Goal: Task Accomplishment & Management: Manage account settings

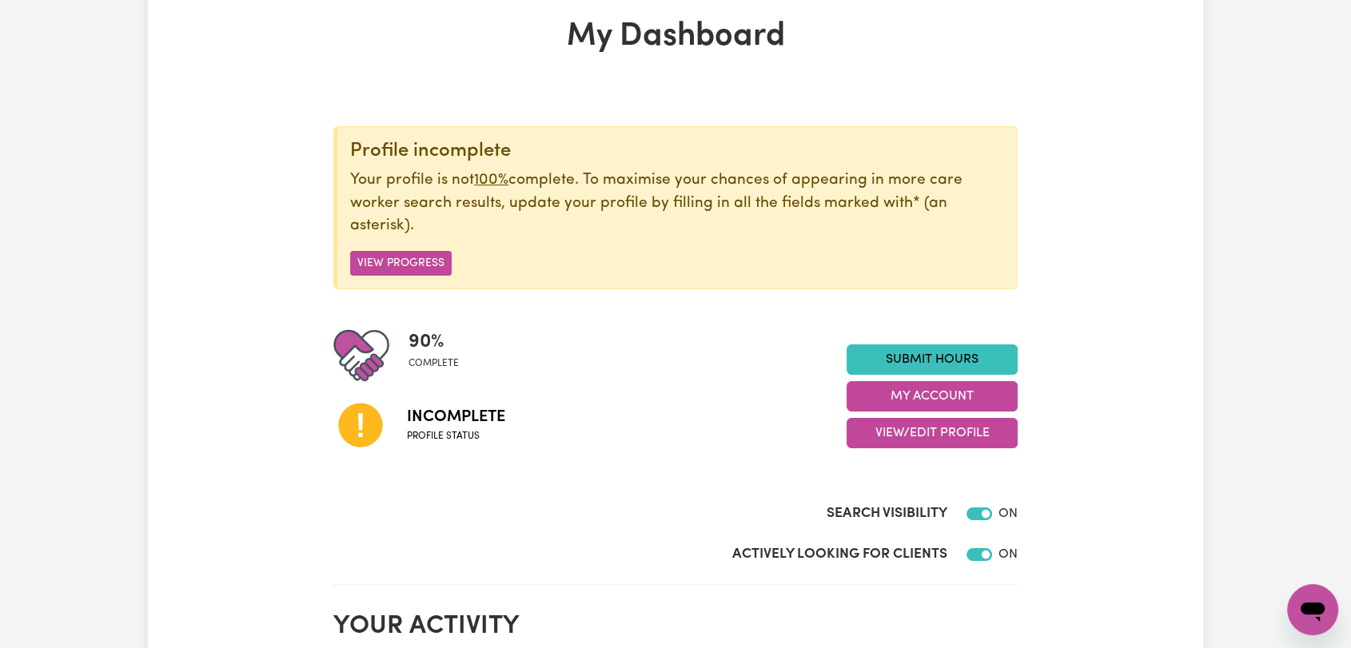
scroll to position [84, 0]
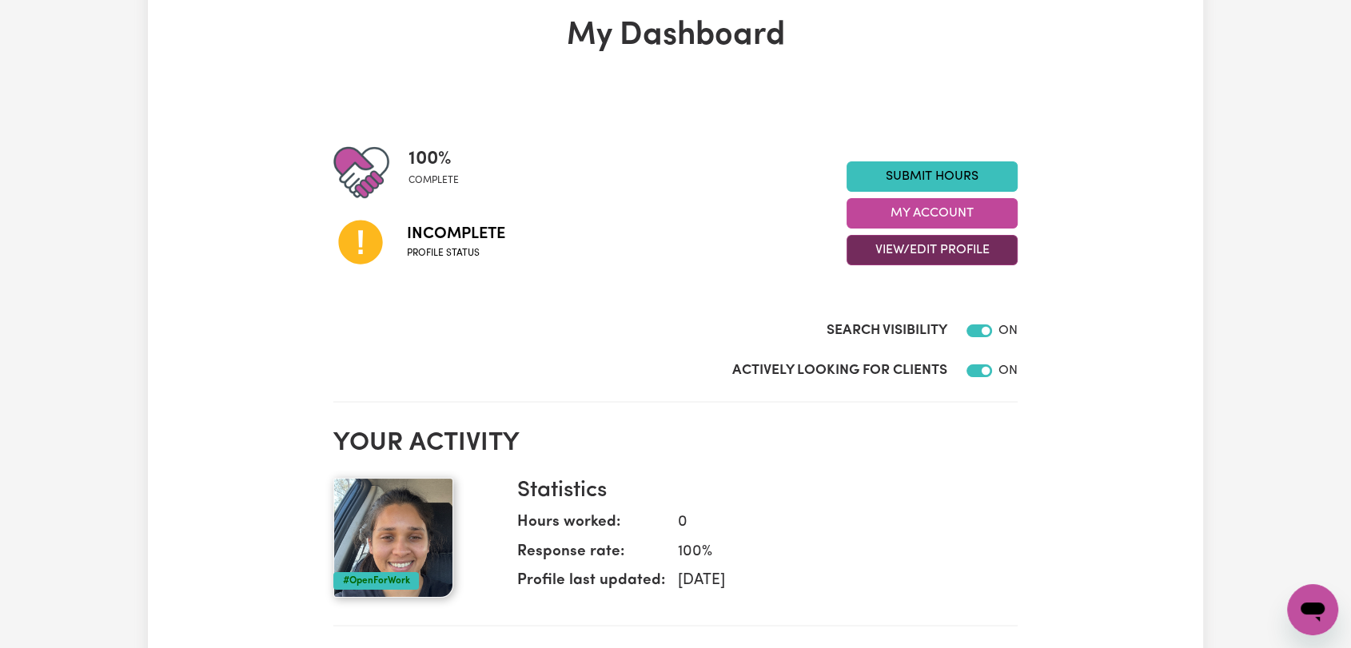
click at [886, 241] on button "View/Edit Profile" at bounding box center [932, 250] width 171 height 30
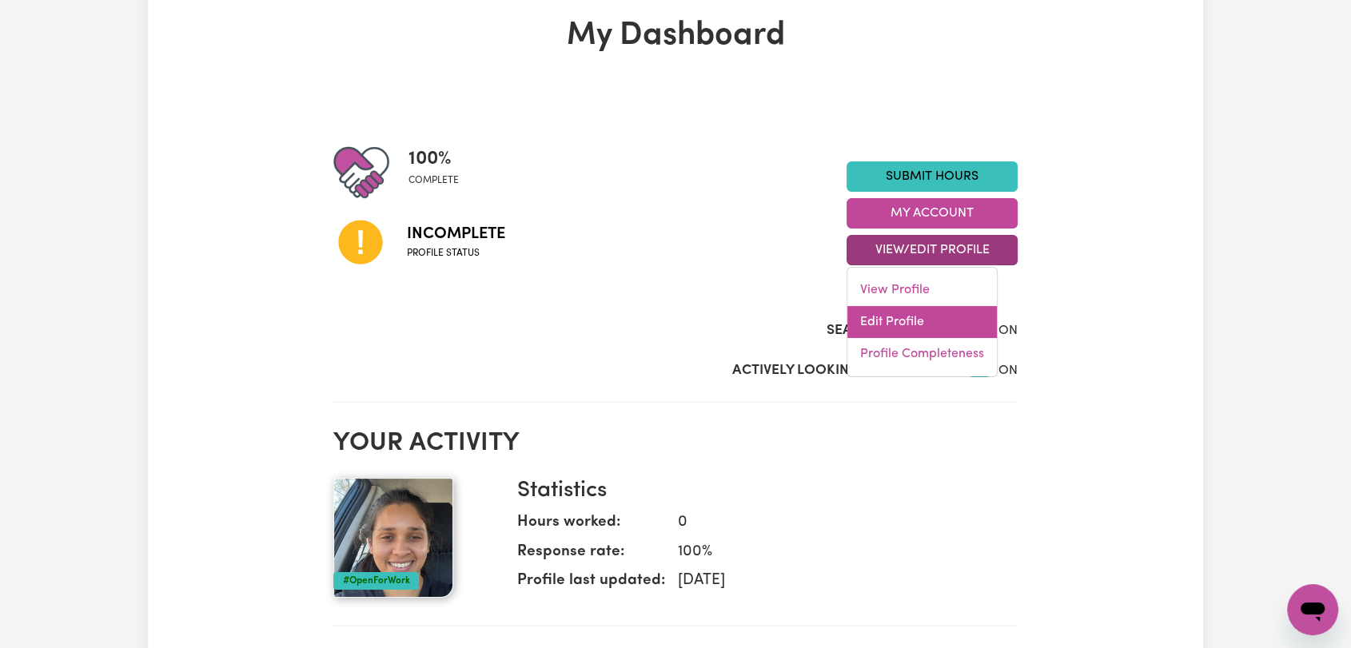
click at [882, 312] on link "Edit Profile" at bounding box center [921, 322] width 149 height 32
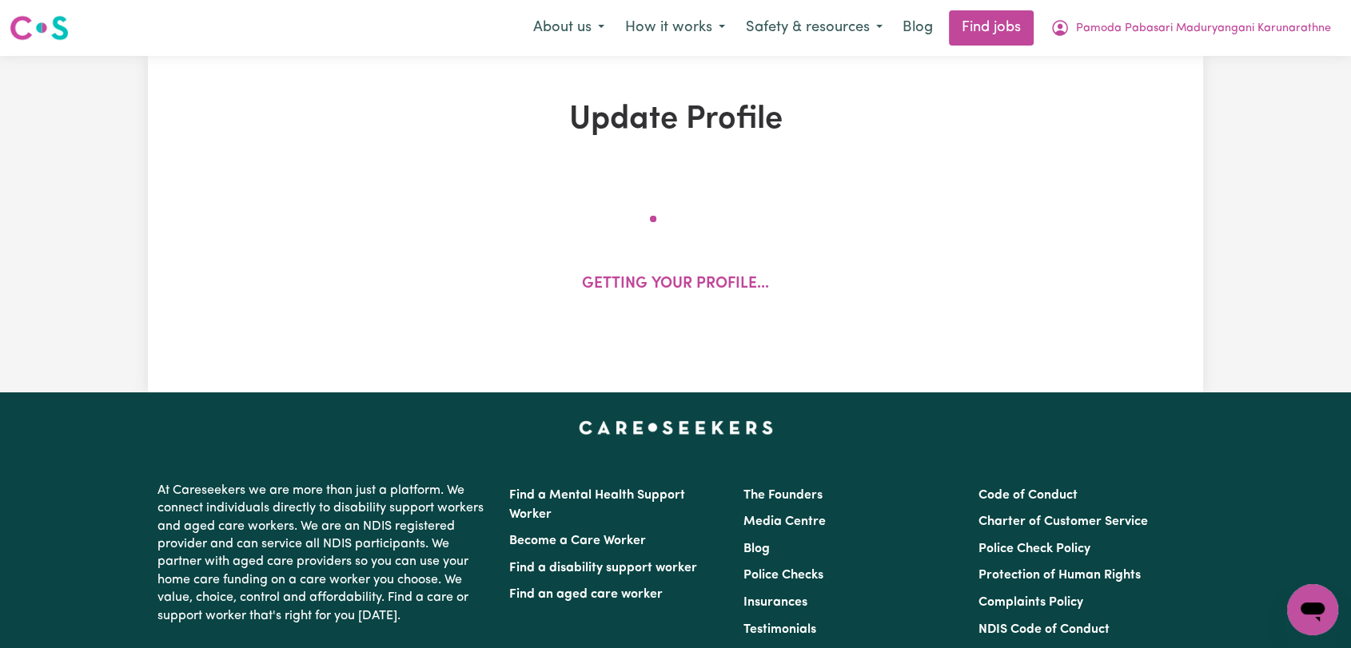
select select "[DEMOGRAPHIC_DATA]"
select select "Student Visa"
select select "Studying a healthcare related degree or qualification"
select select "40"
select select "55"
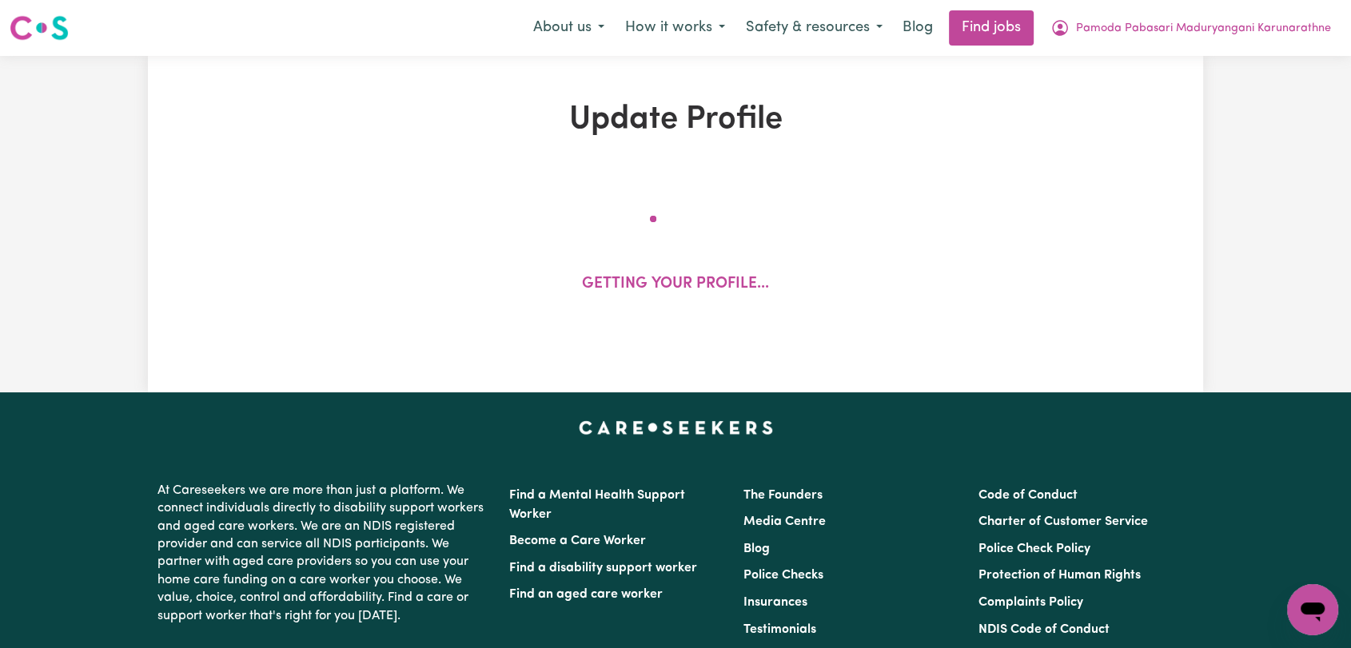
select select "70"
select select "95"
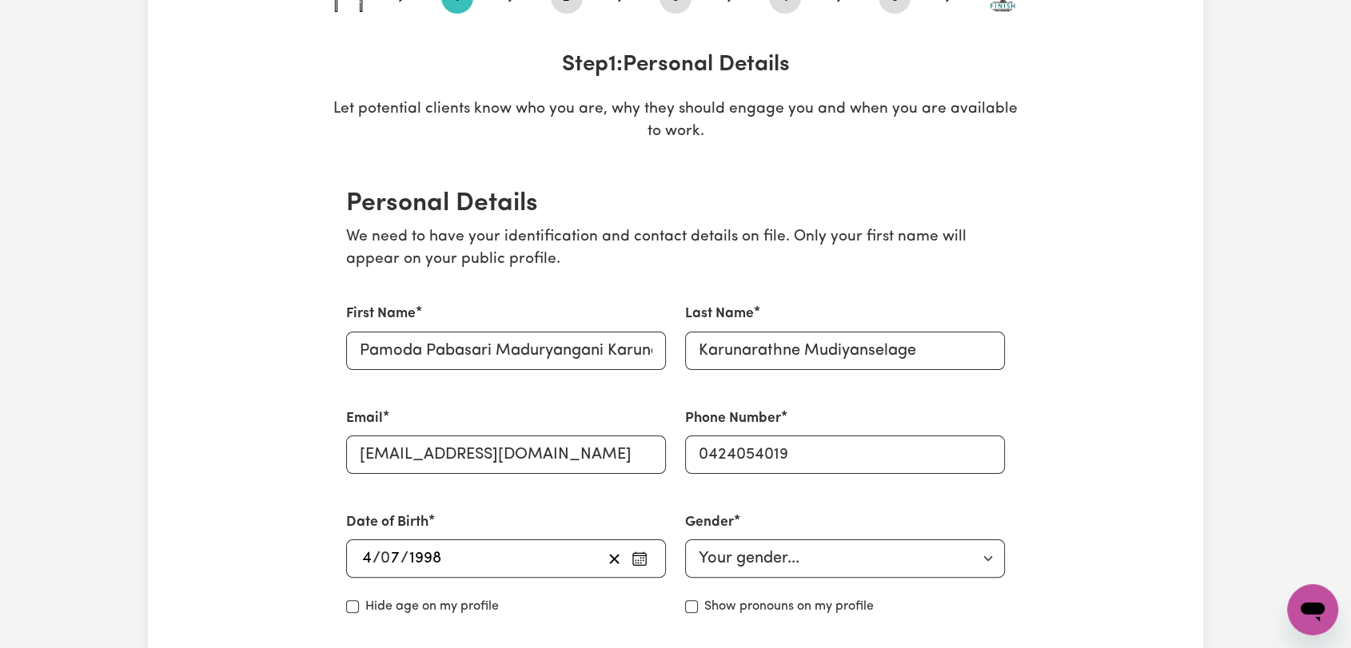
scroll to position [177, 0]
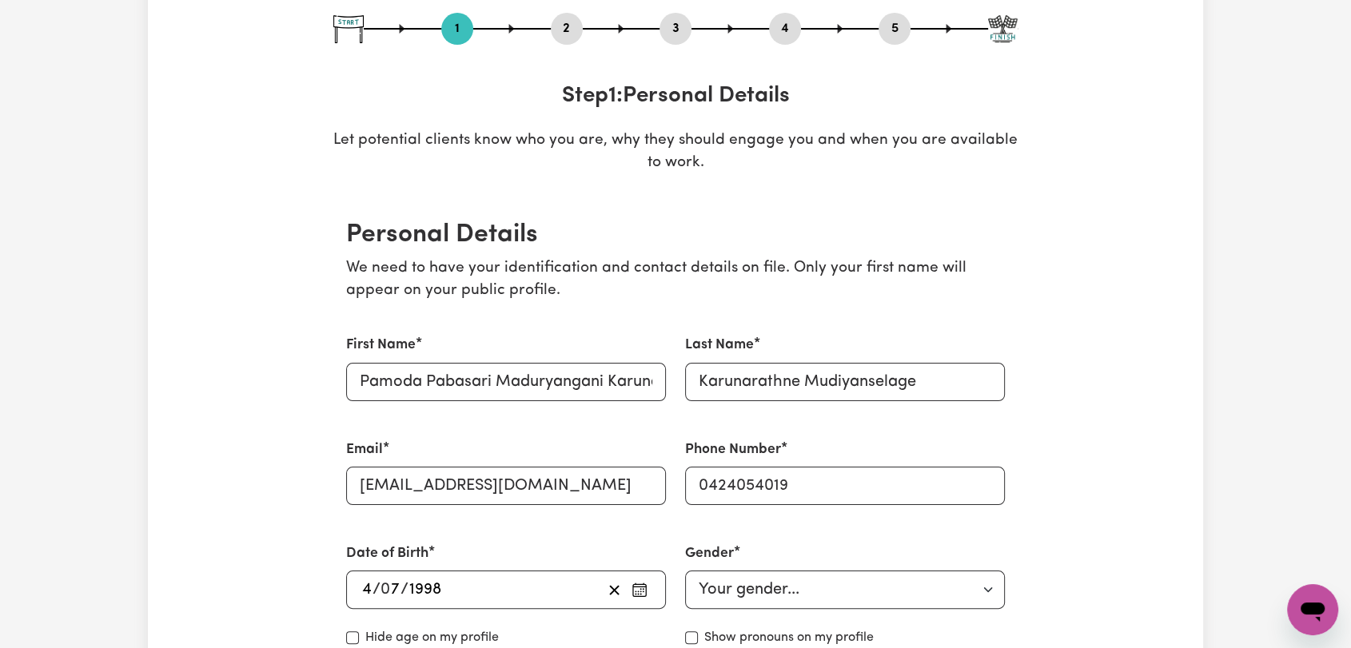
click at [570, 30] on button "2" at bounding box center [567, 28] width 32 height 21
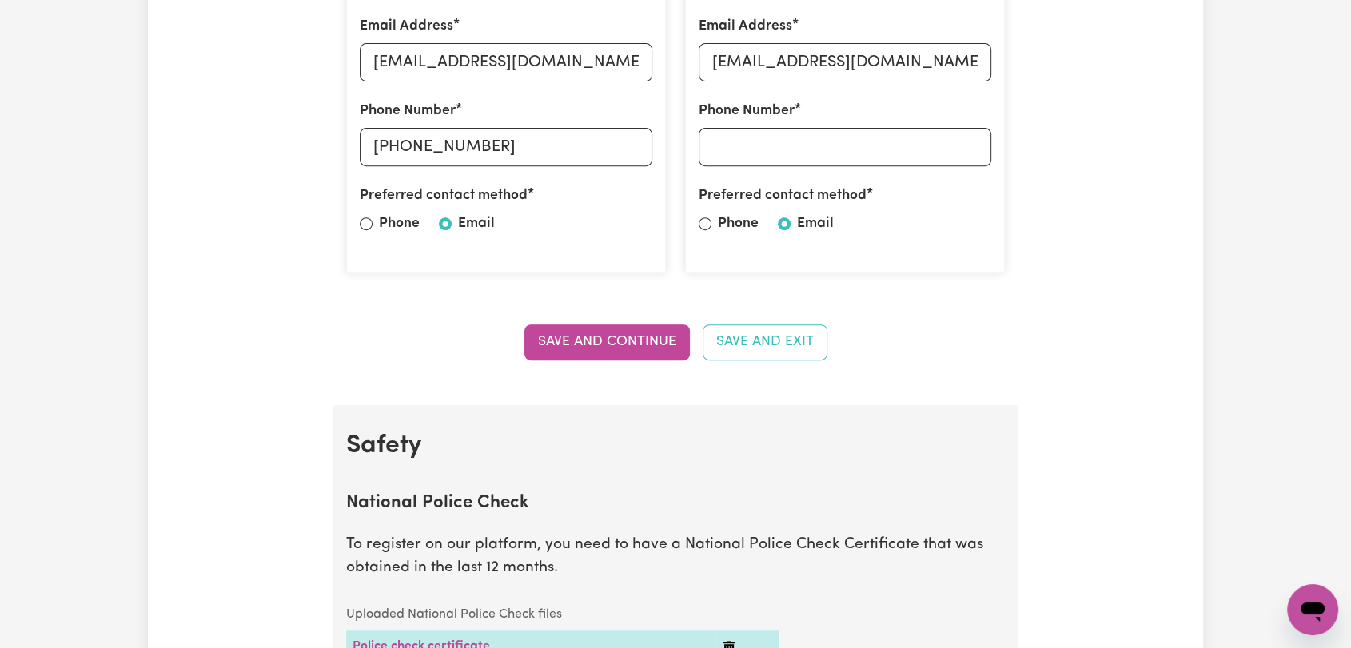
scroll to position [1066, 0]
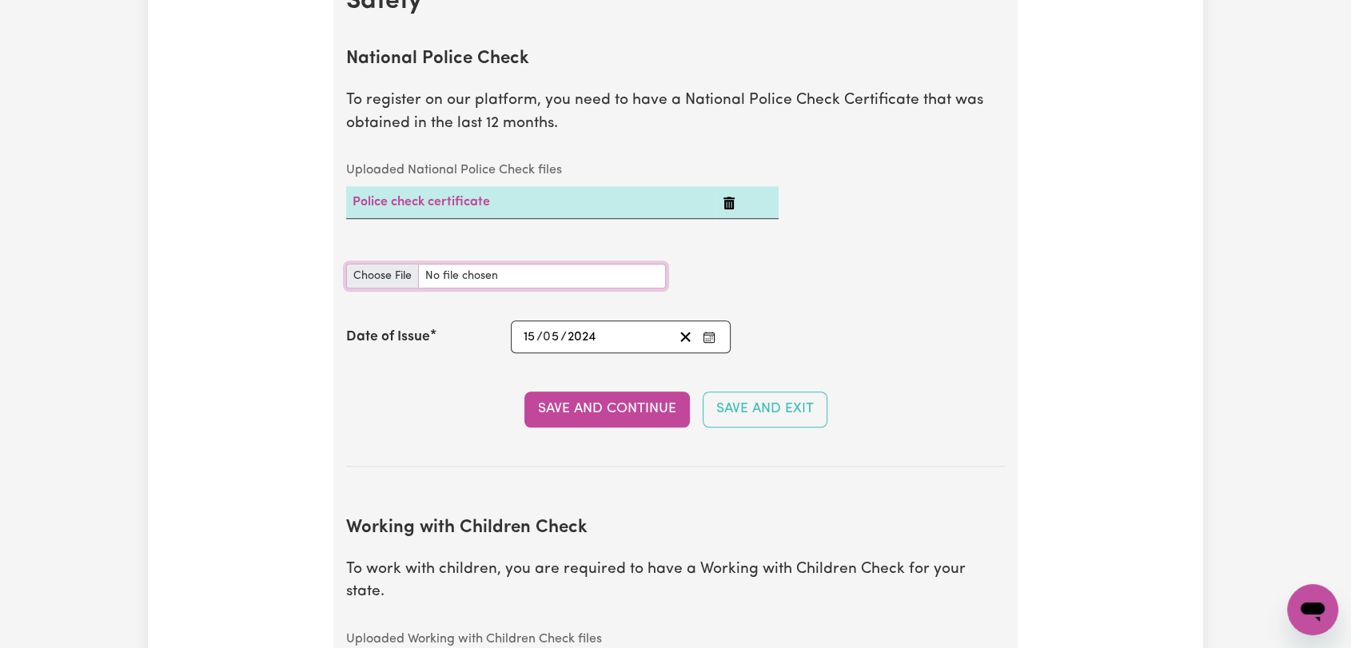
click at [371, 269] on input "National Police Check document" at bounding box center [506, 276] width 320 height 25
type input "C:\fakepath\[PERSON_NAME] - PC - [DATE].pdf"
click at [707, 335] on icon "Enter the Date of Issue of your National Police Check" at bounding box center [708, 335] width 10 height 0
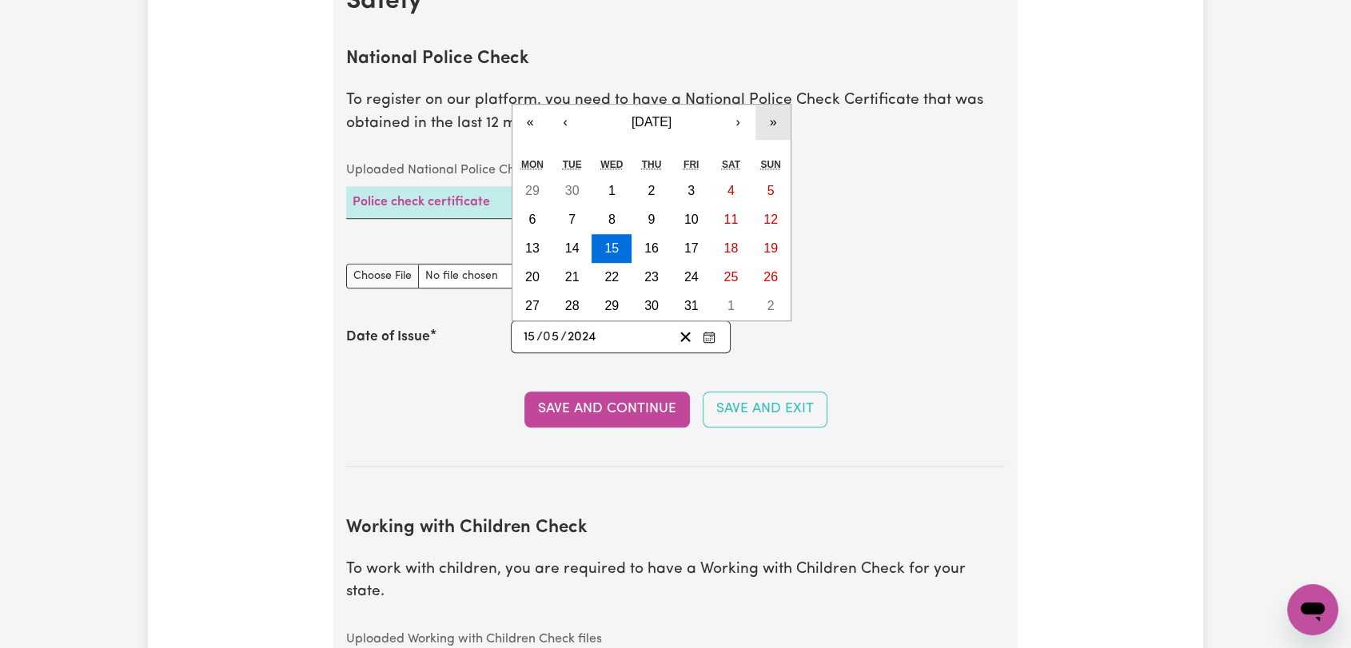
click at [773, 122] on button "»" at bounding box center [772, 122] width 35 height 35
click at [740, 123] on button "›" at bounding box center [737, 122] width 35 height 35
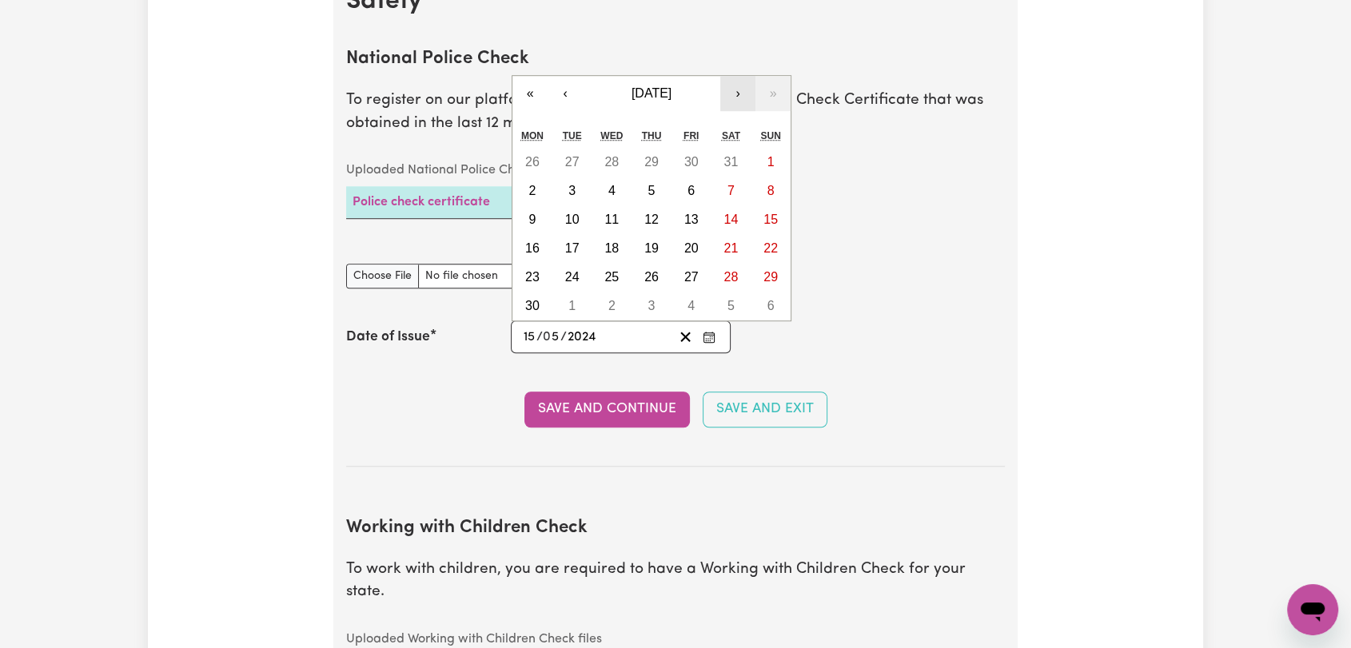
click at [730, 94] on button "›" at bounding box center [737, 93] width 35 height 35
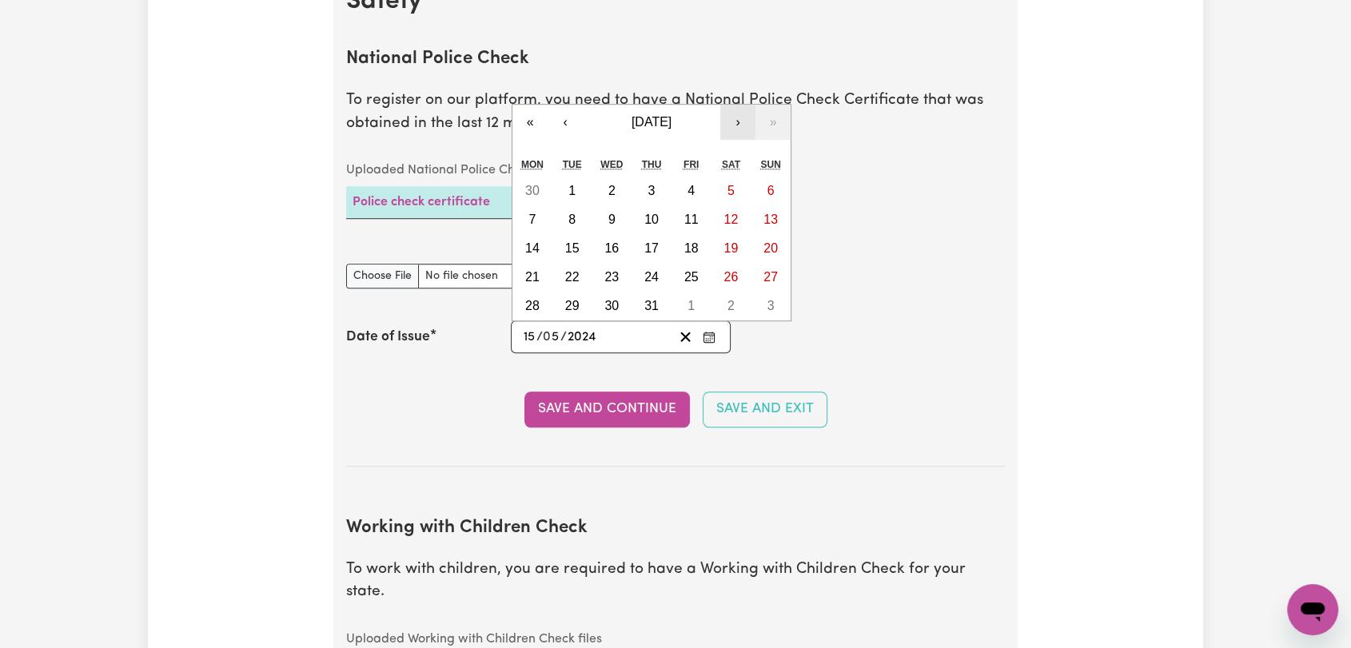
click at [730, 127] on button "›" at bounding box center [737, 122] width 35 height 35
click at [736, 117] on button "›" at bounding box center [737, 122] width 35 height 35
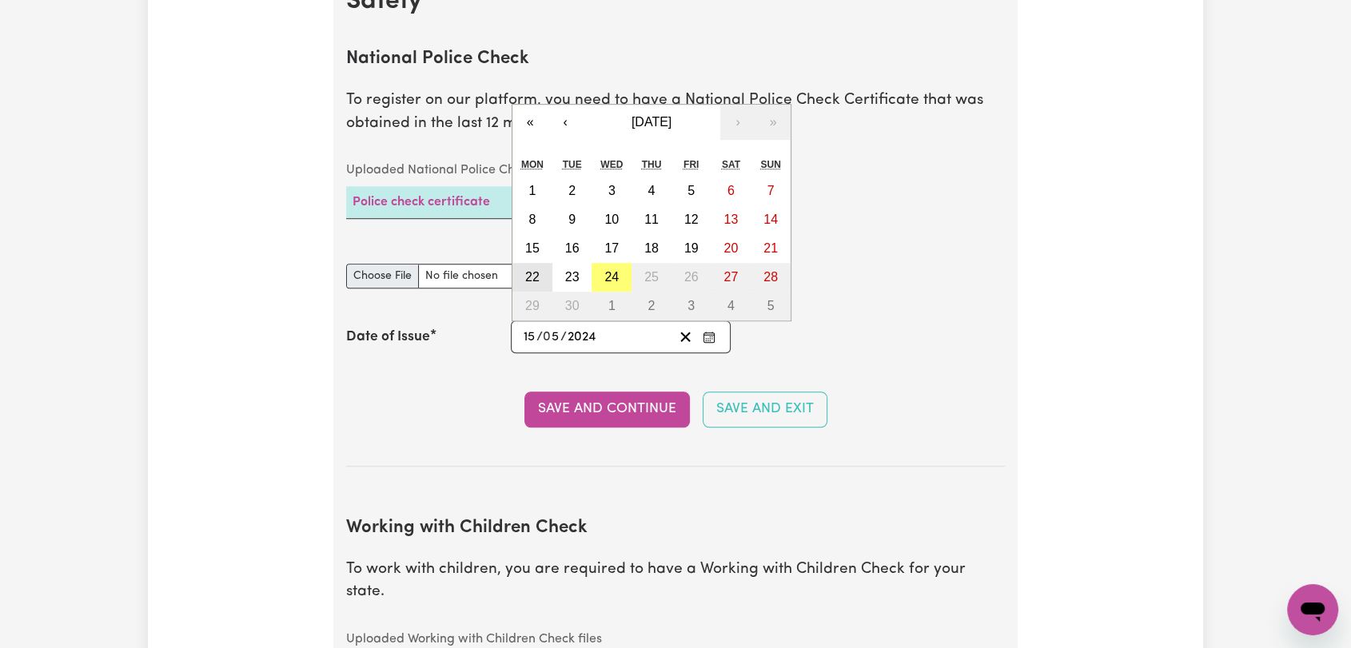
click at [536, 268] on button "22" at bounding box center [532, 277] width 40 height 29
type input "[DATE]"
type input "22"
type input "9"
type input "2025"
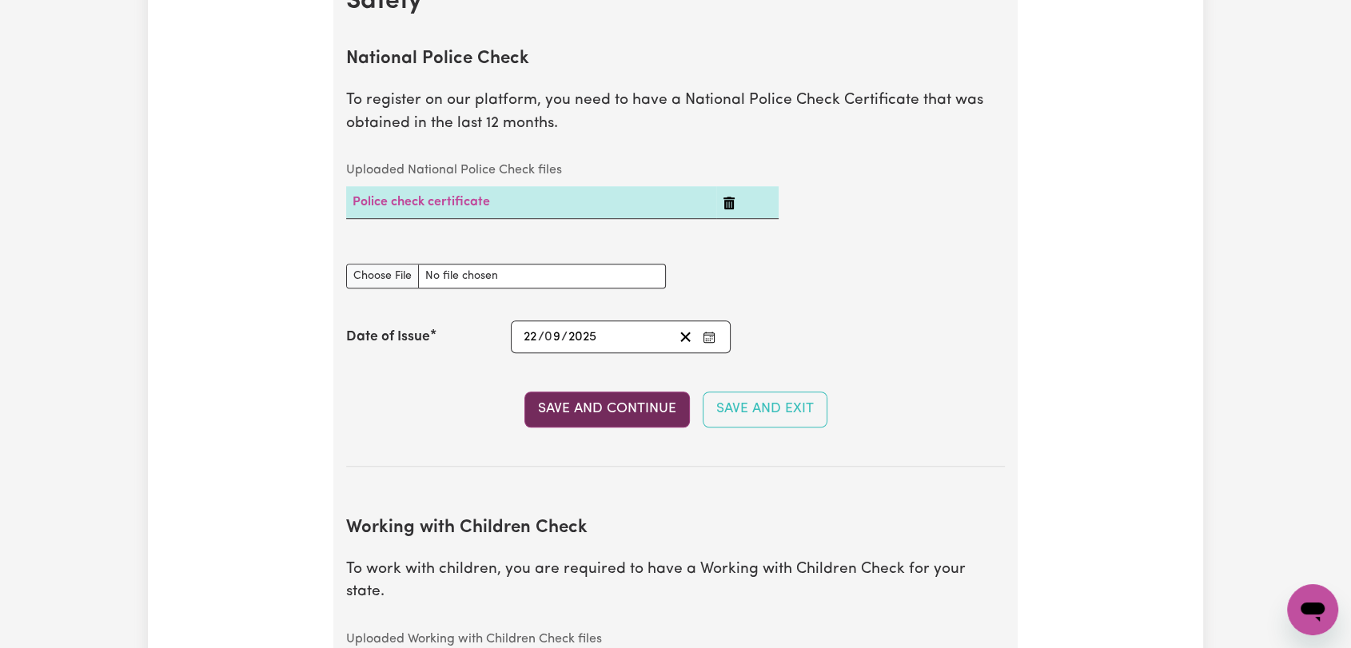
click at [572, 394] on button "Save and Continue" at bounding box center [606, 409] width 165 height 35
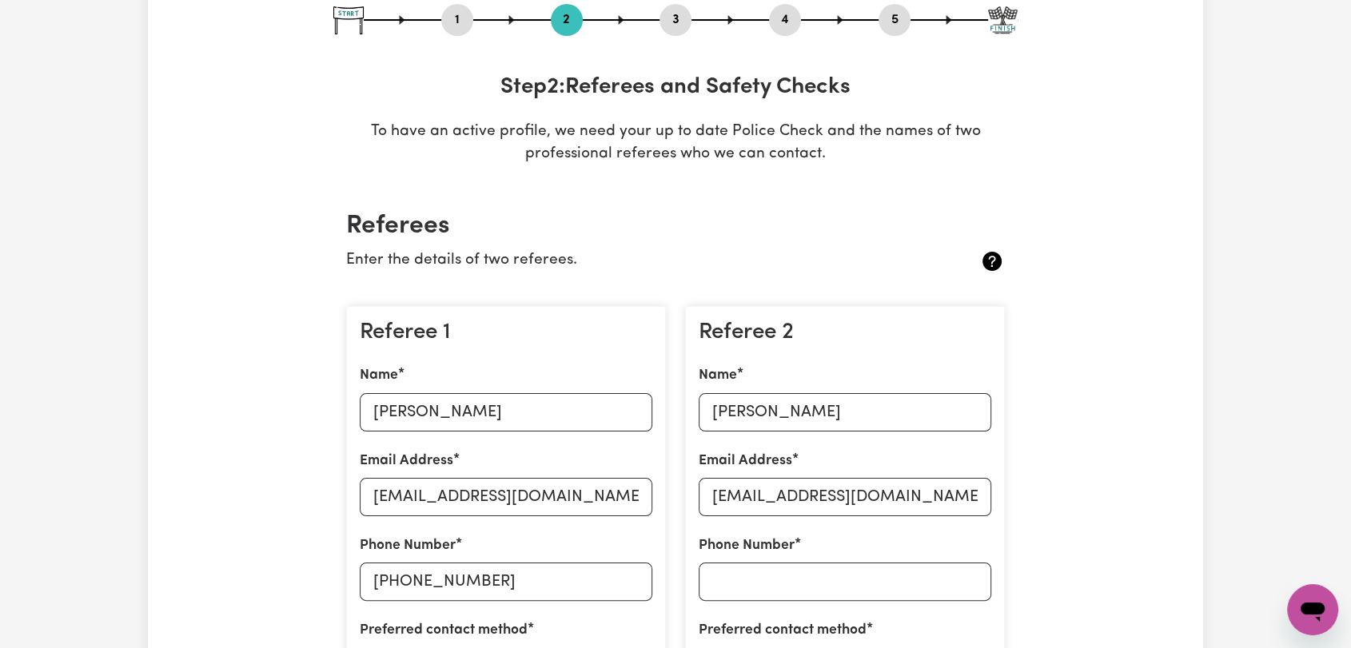
scroll to position [0, 0]
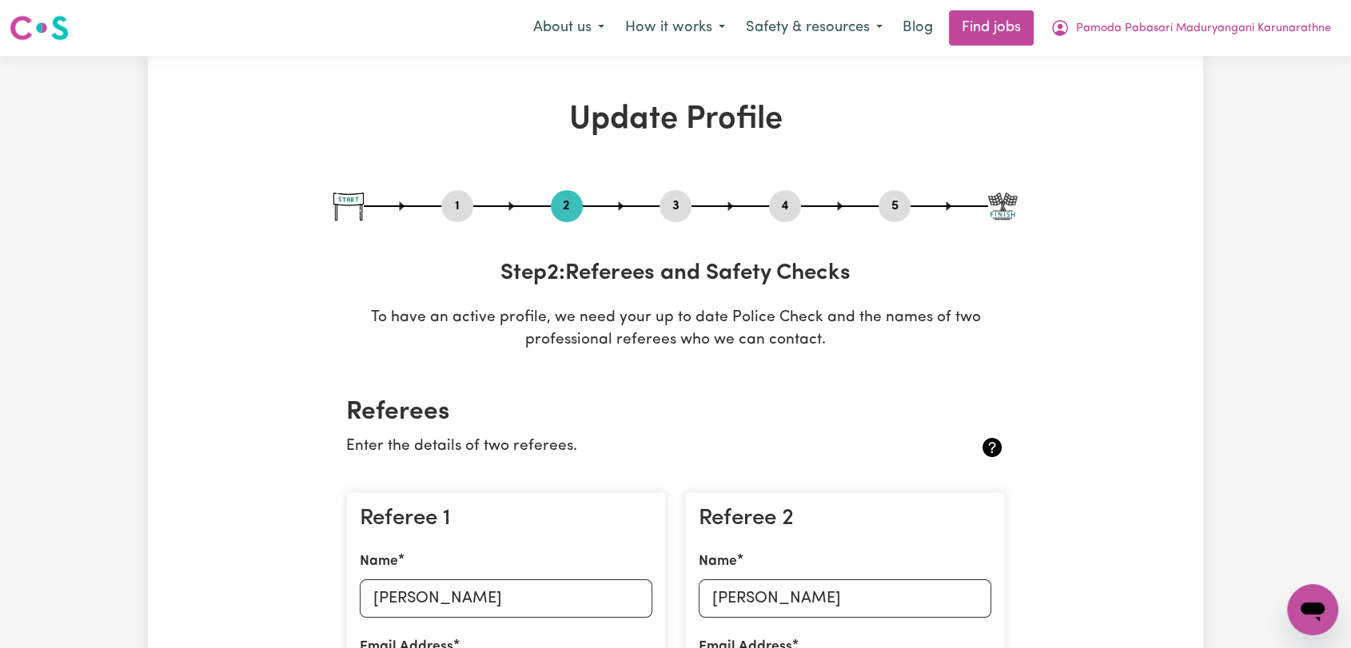
click at [665, 205] on button "3" at bounding box center [676, 206] width 32 height 21
select select "2024"
select select "2025"
select select "Certificate III (Individual Support)"
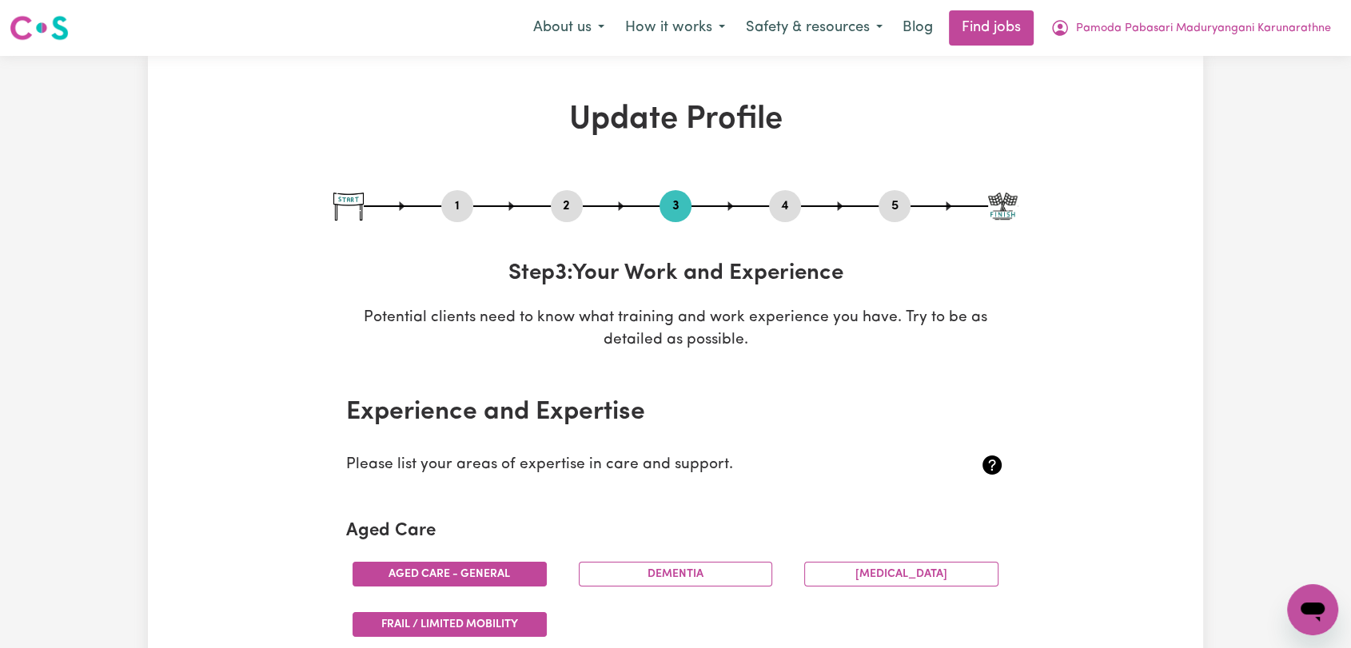
click at [796, 196] on button "4" at bounding box center [785, 206] width 32 height 21
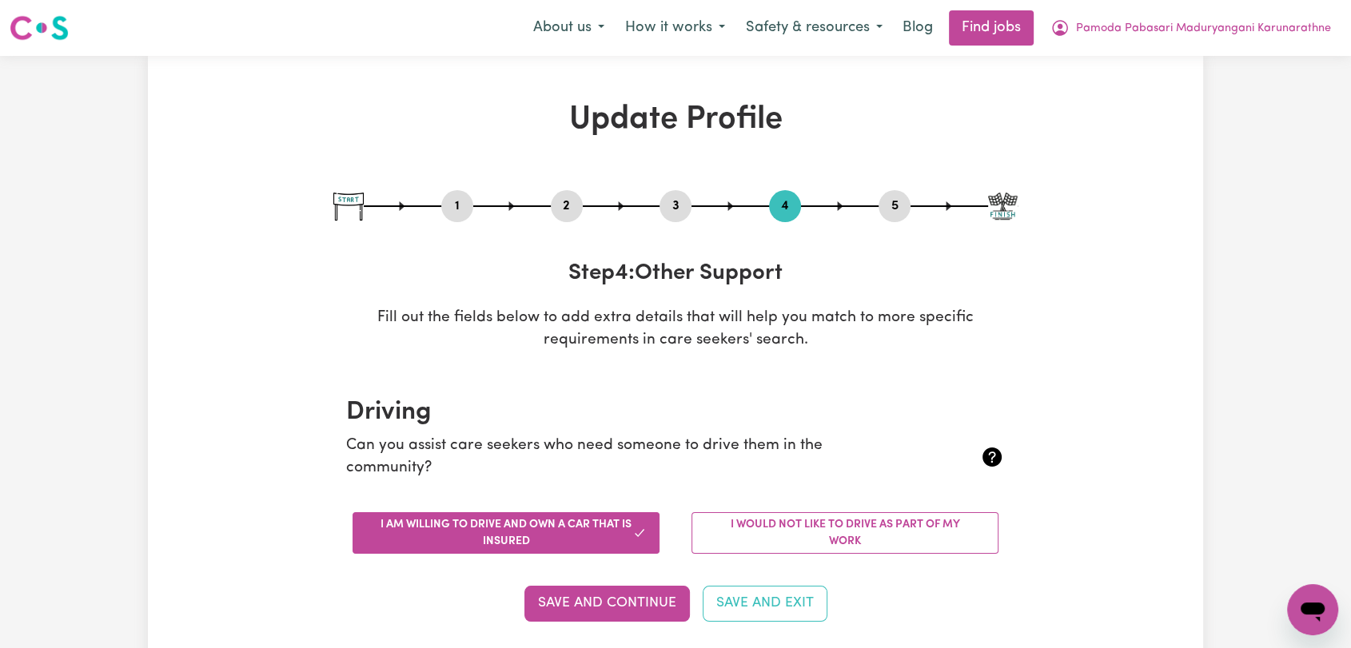
click at [891, 211] on button "5" at bounding box center [895, 206] width 32 height 21
select select "I am providing services through another platform"
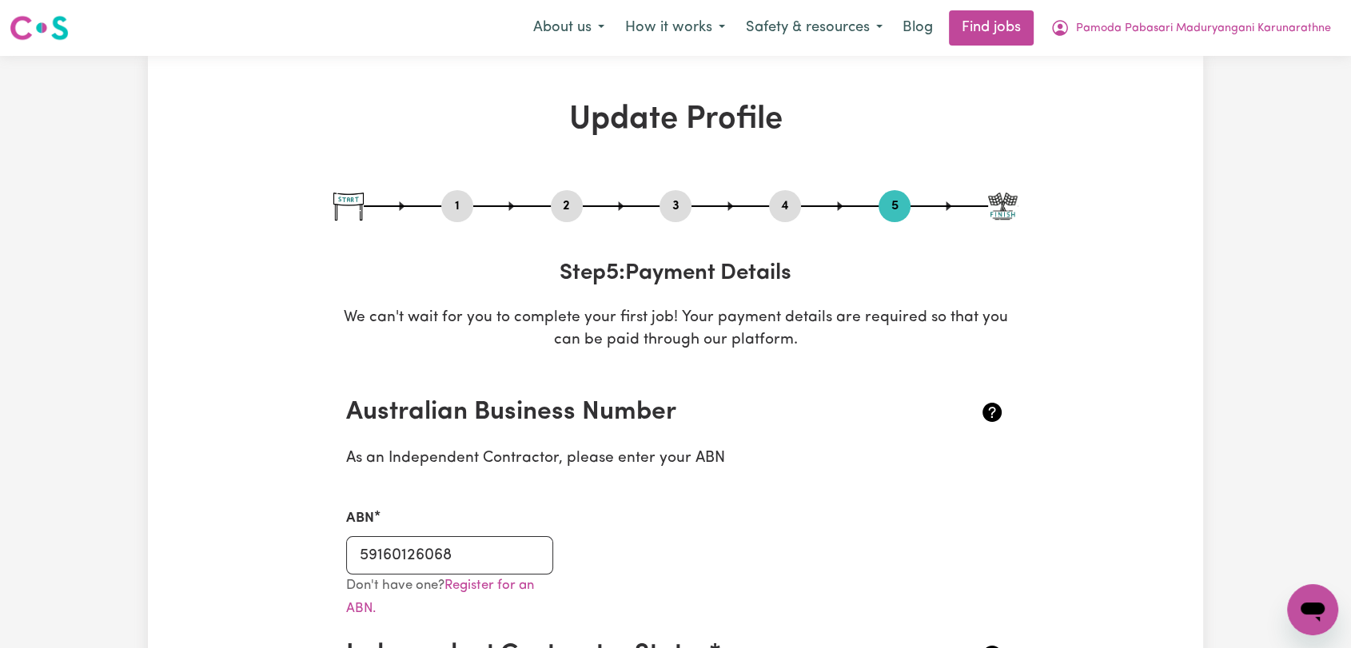
click at [566, 202] on button "2" at bounding box center [567, 206] width 32 height 21
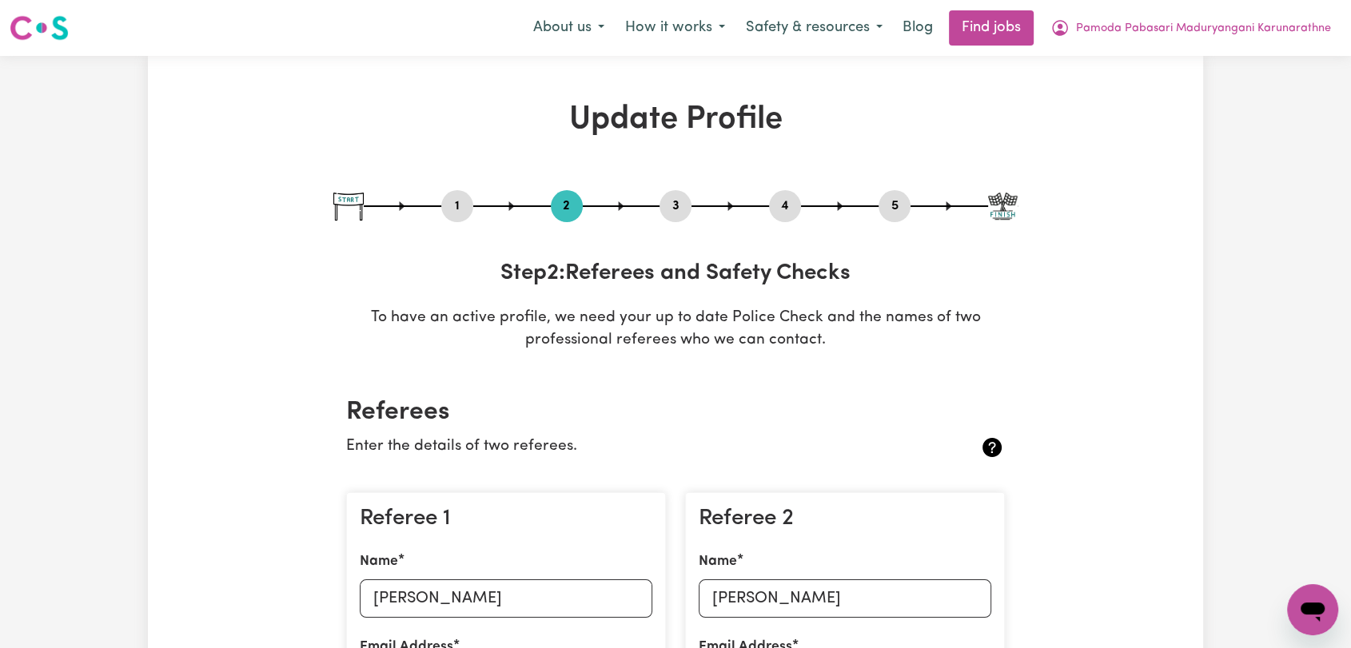
drag, startPoint x: 457, startPoint y: 197, endPoint x: 544, endPoint y: 261, distance: 107.4
click at [460, 197] on button "1" at bounding box center [457, 206] width 32 height 21
select select "[DEMOGRAPHIC_DATA]"
select select "Student Visa"
select select "Studying a healthcare related degree or qualification"
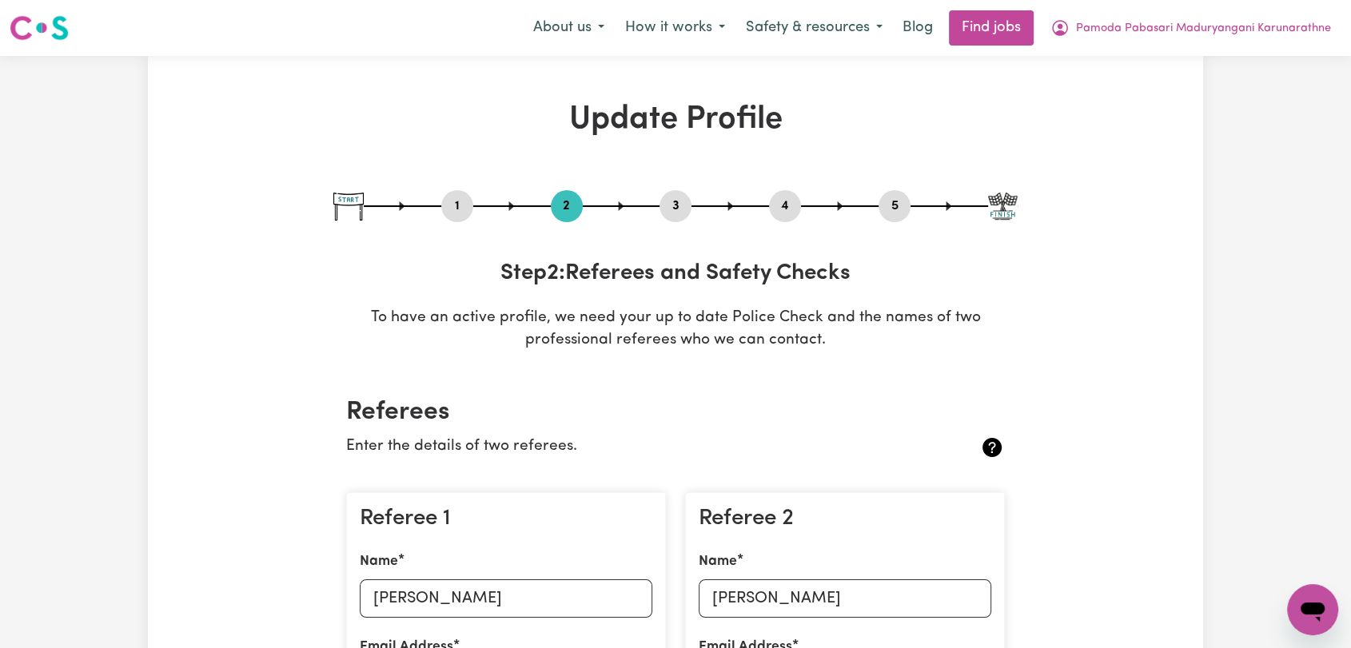
select select "40"
select select "55"
select select "70"
select select "95"
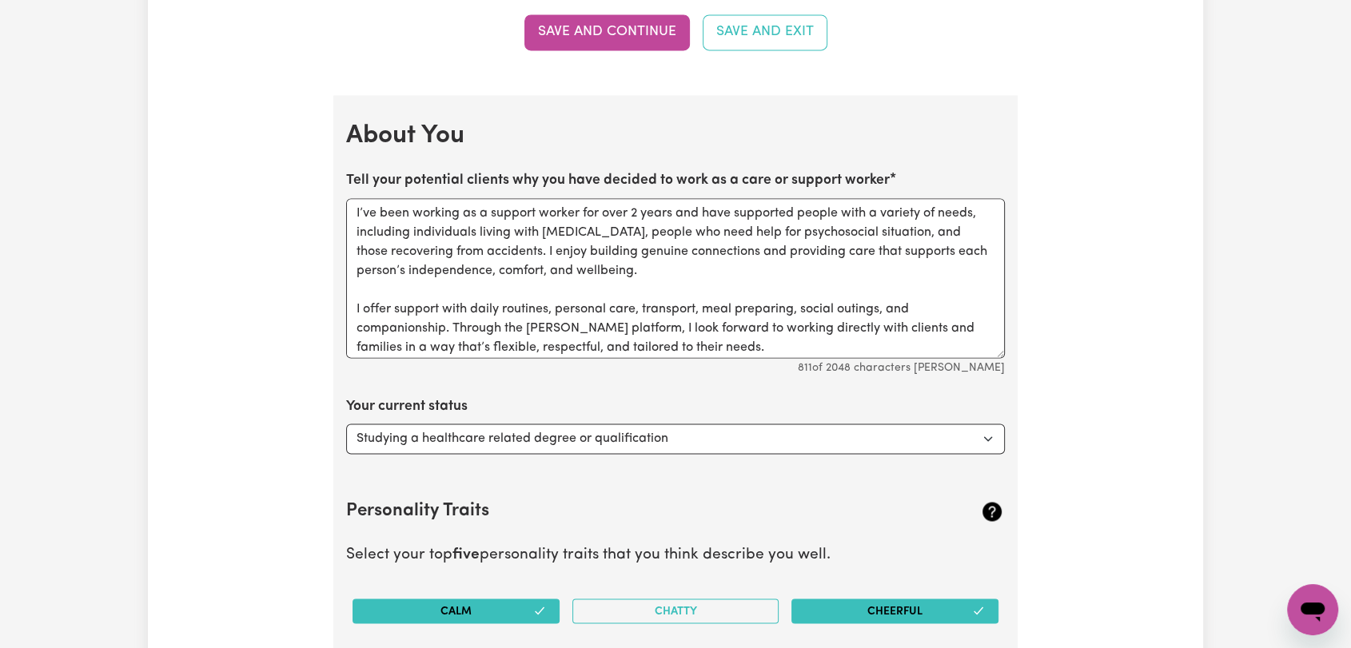
scroll to position [62, 0]
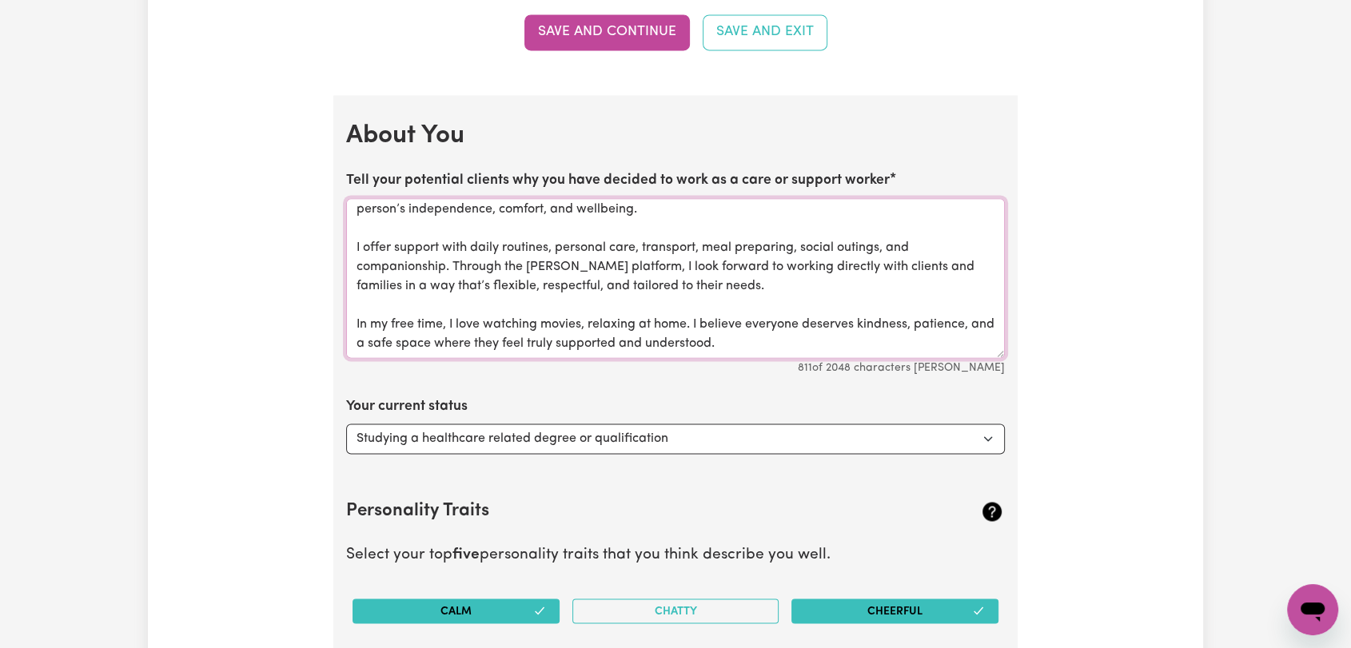
click at [744, 343] on textarea "I’ve been working as a support worker for over 2 years and have supported peopl…" at bounding box center [675, 278] width 659 height 160
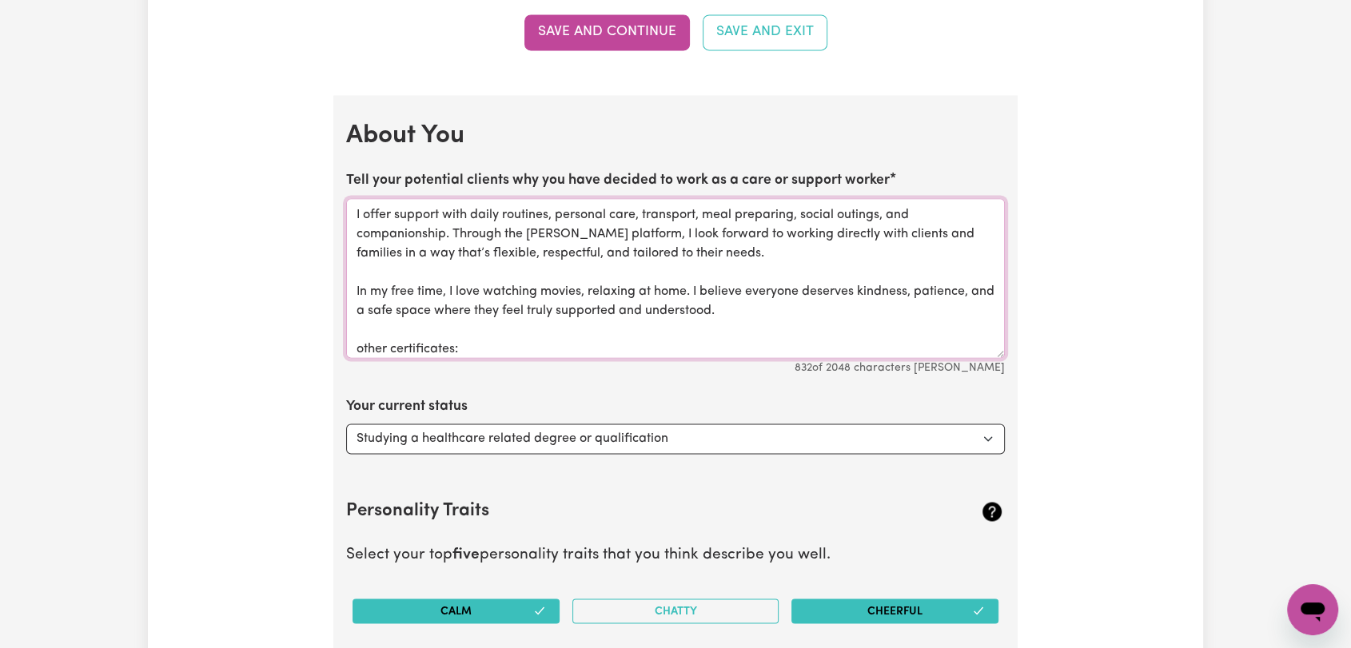
scroll to position [114, 0]
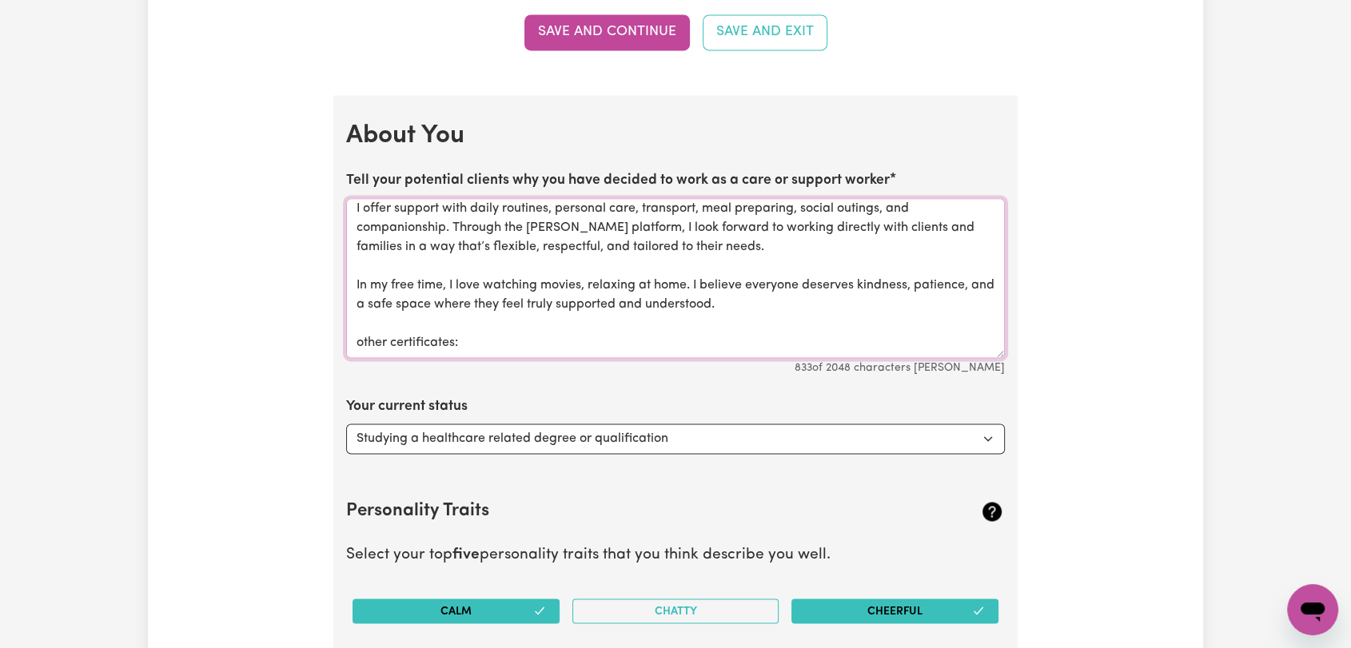
paste textarea "Risk Assessment Certificate"
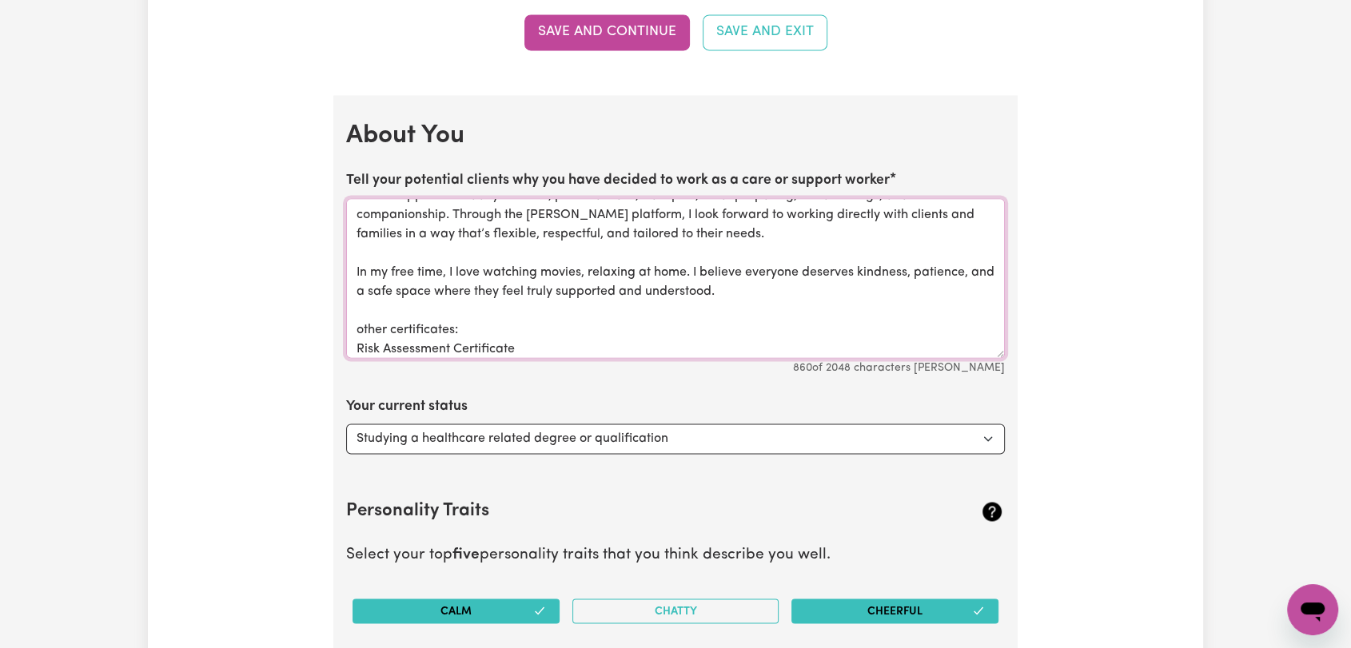
scroll to position [133, 0]
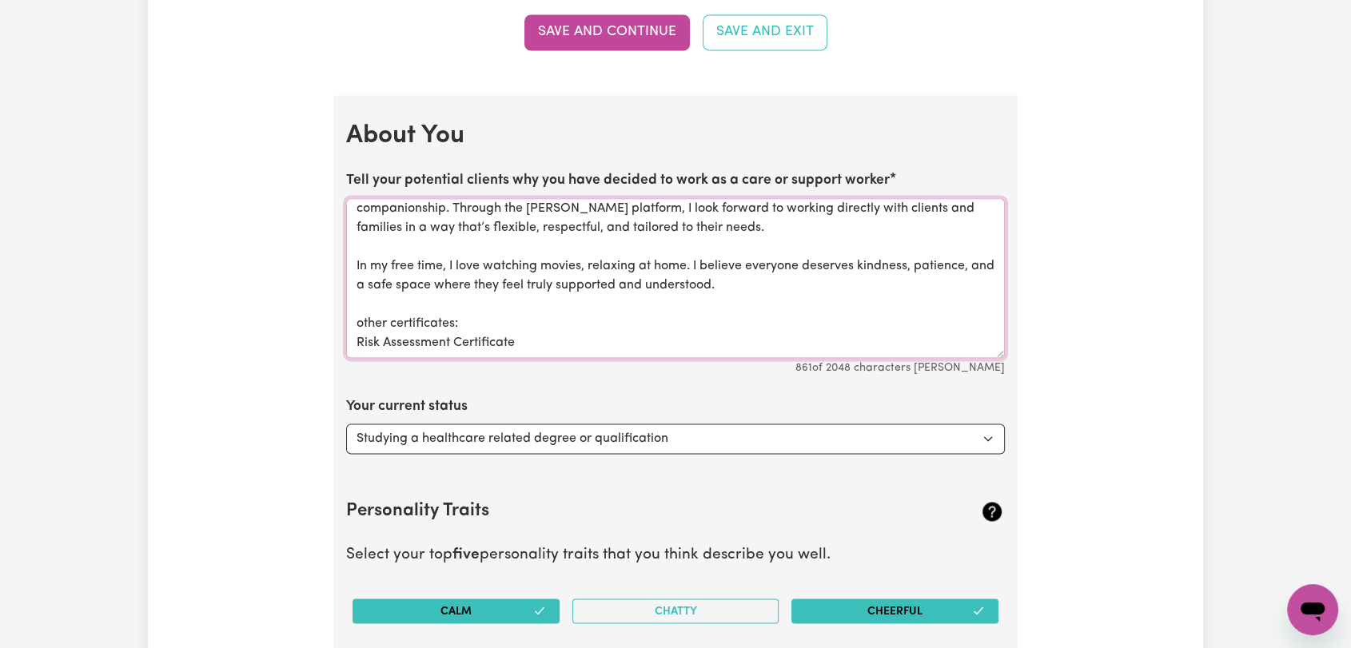
paste textarea "Handling Violence And Aggression Certificate"
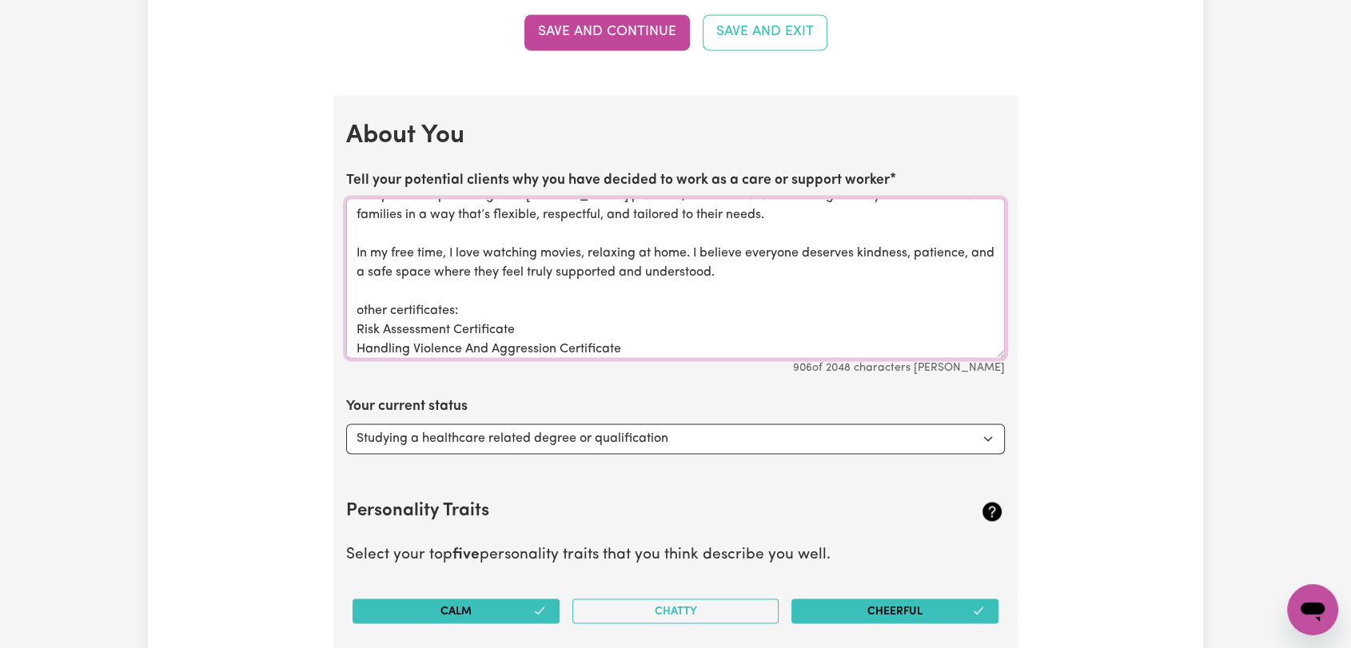
scroll to position [152, 0]
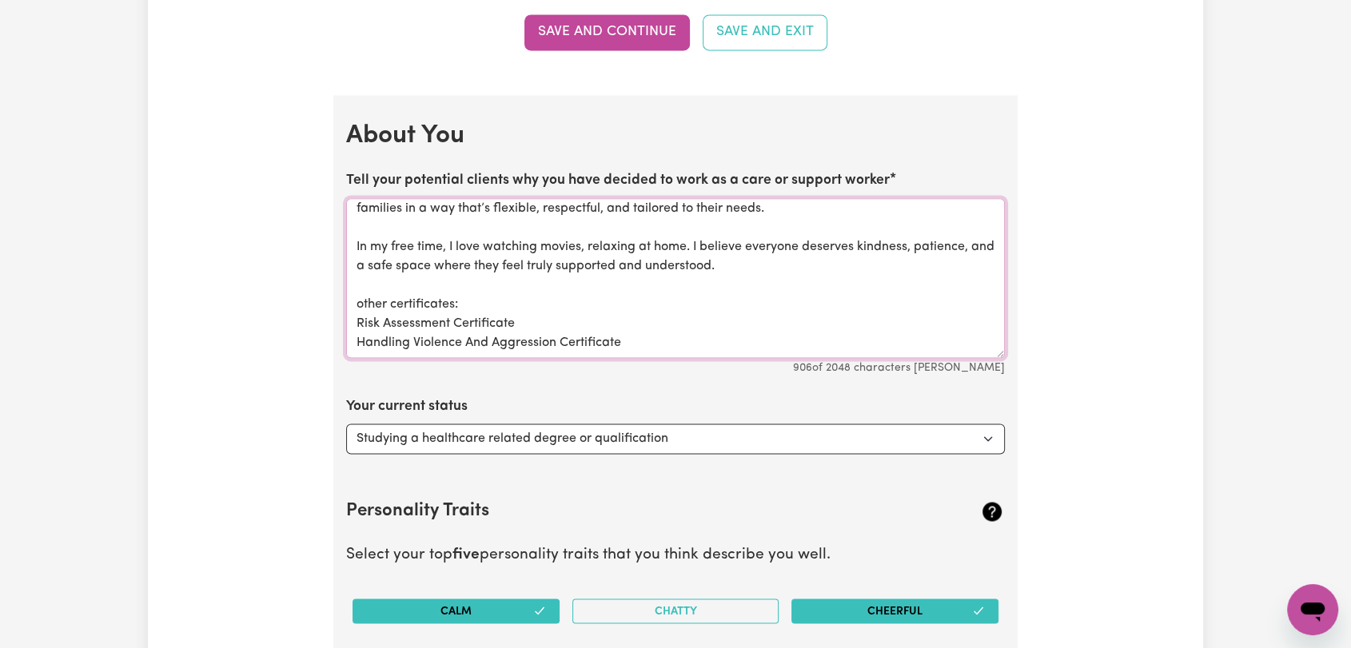
paste textarea "Driving For Work Certificate"
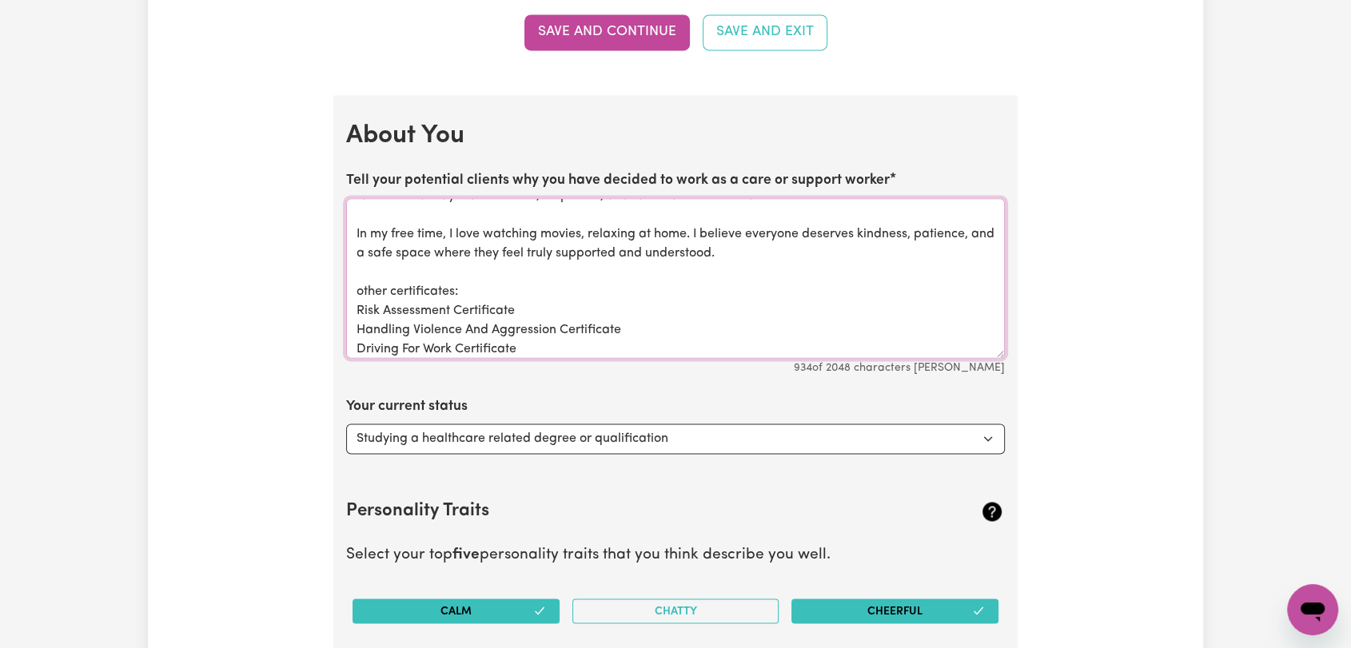
scroll to position [171, 0]
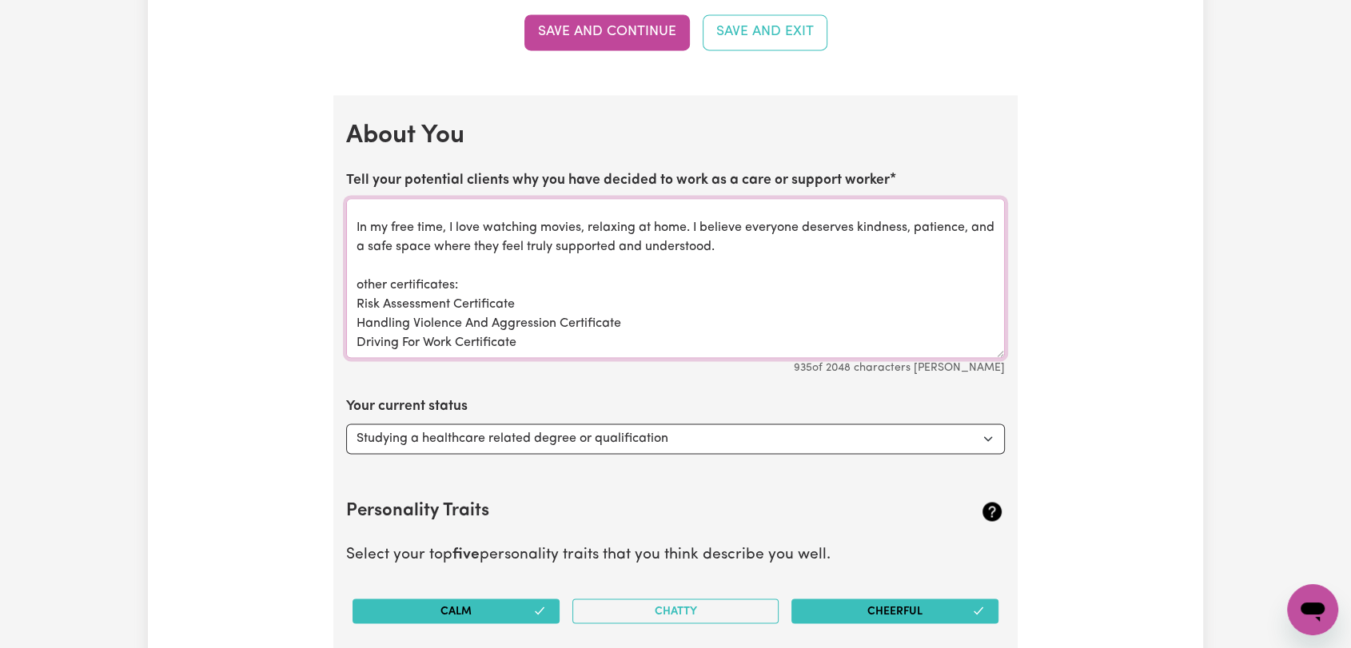
paste textarea "Employee Health And Safety Induction Training - Emergency Preparedness Certific…"
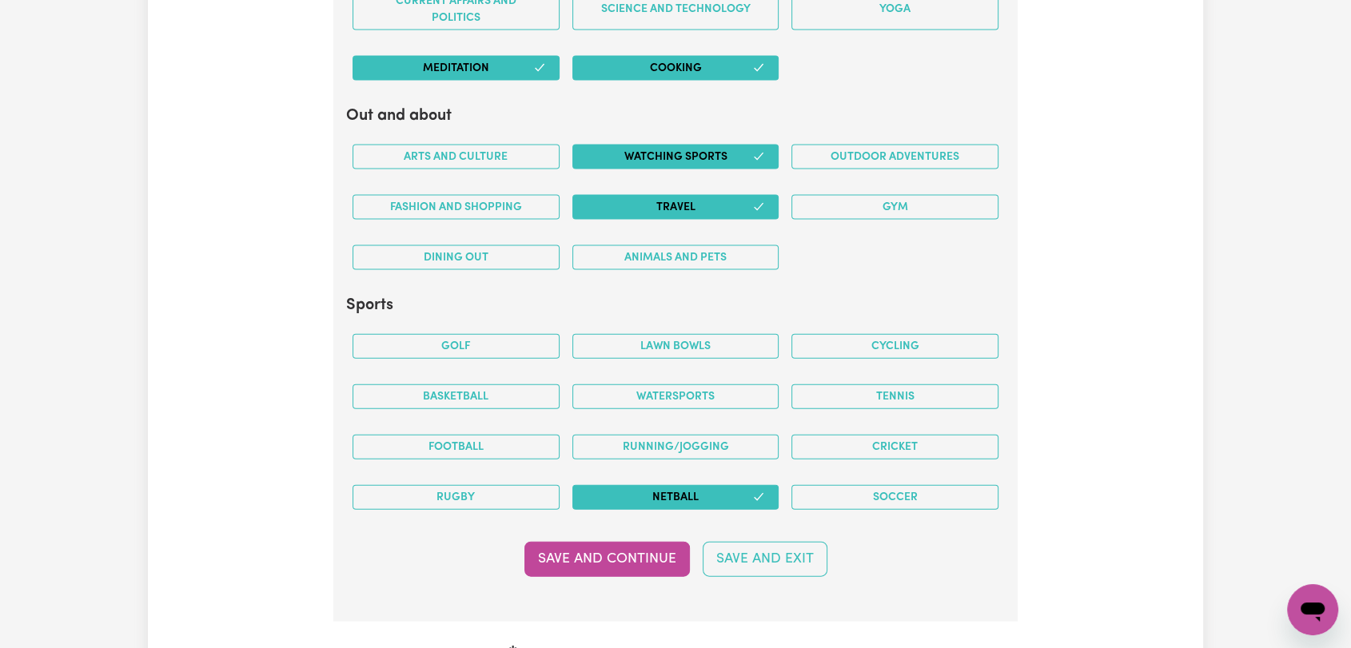
scroll to position [3553, 0]
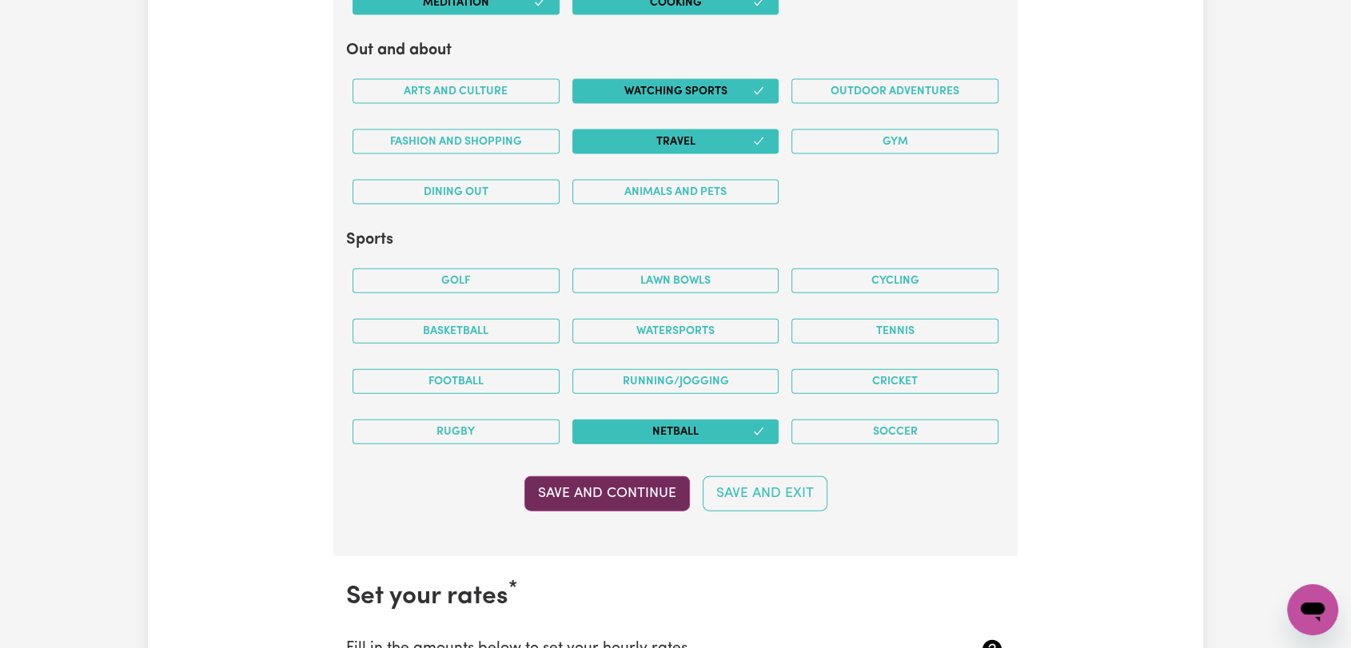
type textarea "I’ve been working as a support worker for over 2 years and have supported peopl…"
drag, startPoint x: 644, startPoint y: 488, endPoint x: 563, endPoint y: 449, distance: 90.1
click at [644, 488] on button "Save and Continue" at bounding box center [606, 493] width 165 height 35
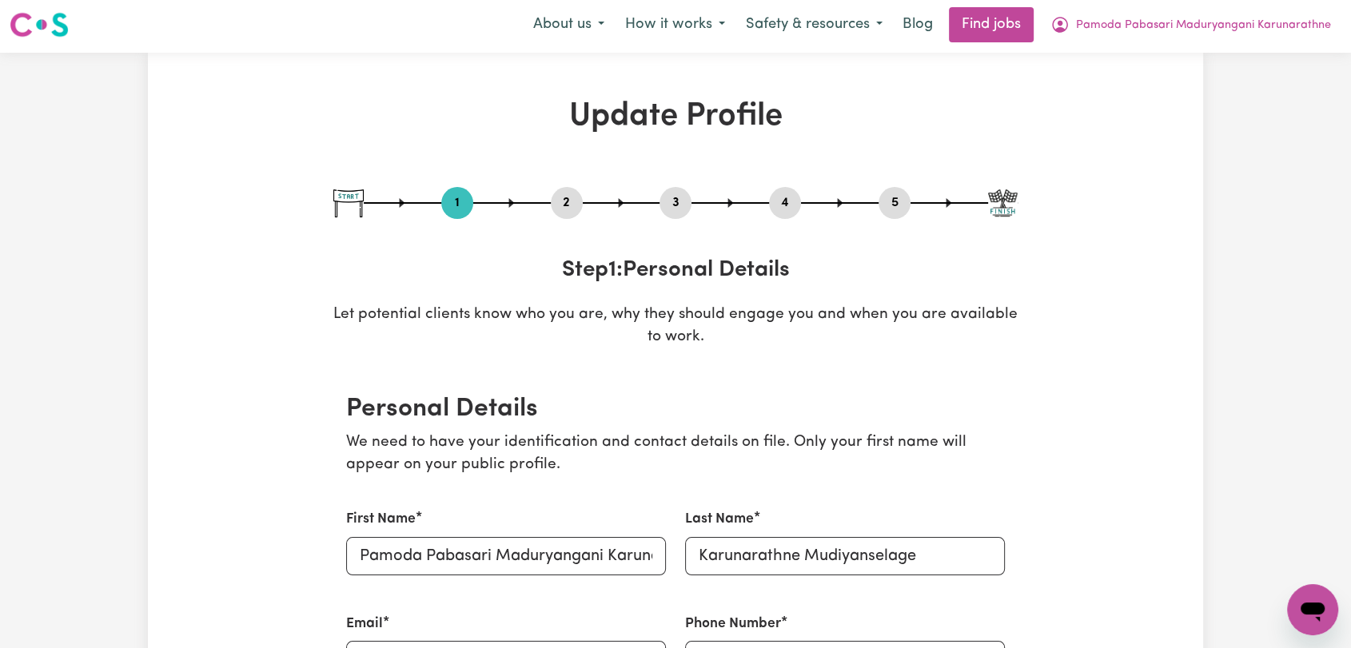
scroll to position [0, 0]
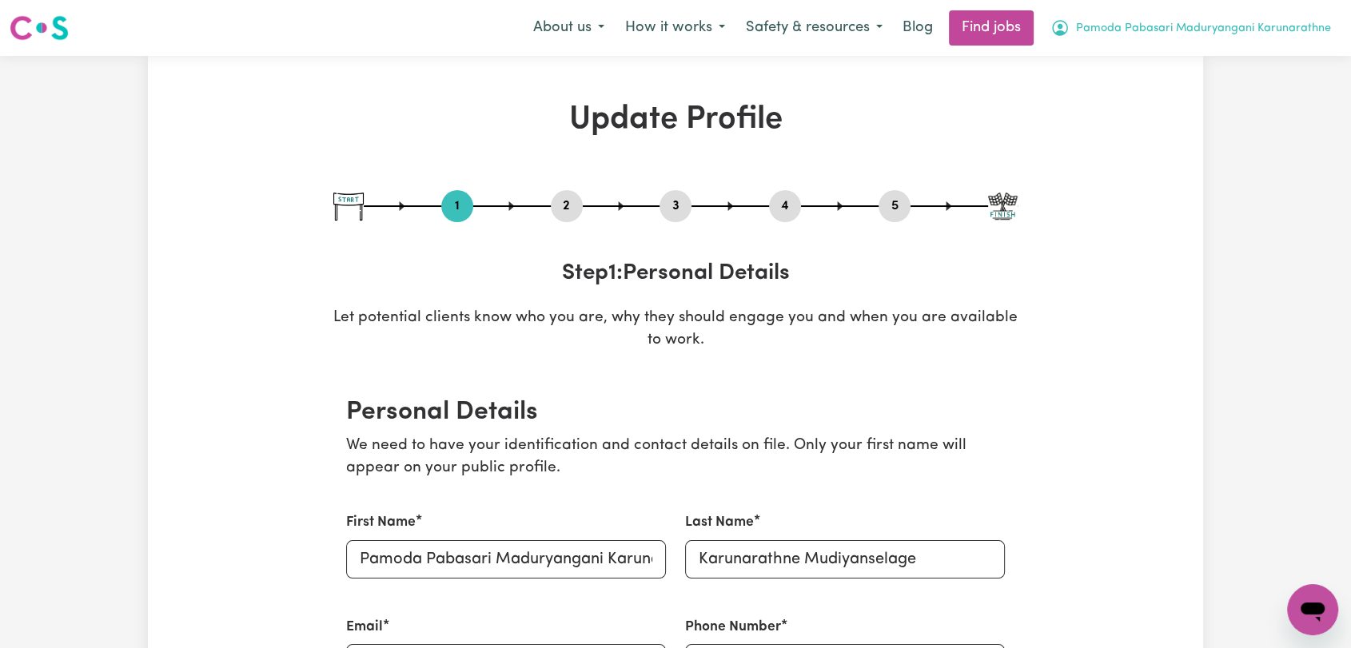
click at [1316, 38] on button "Pamoda Pabasari Maduryangani Karunarathne" at bounding box center [1190, 28] width 301 height 34
click at [1284, 123] on link "Logout" at bounding box center [1277, 122] width 126 height 30
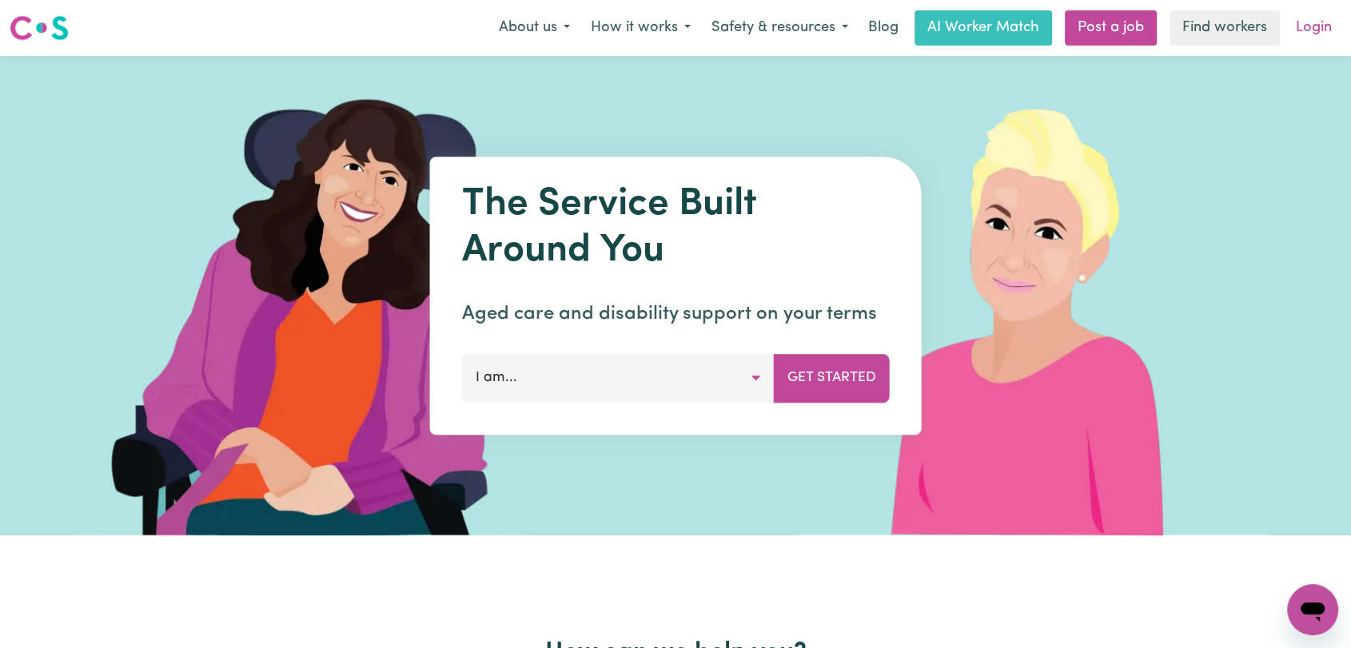
click at [1305, 26] on link "Login" at bounding box center [1313, 27] width 55 height 35
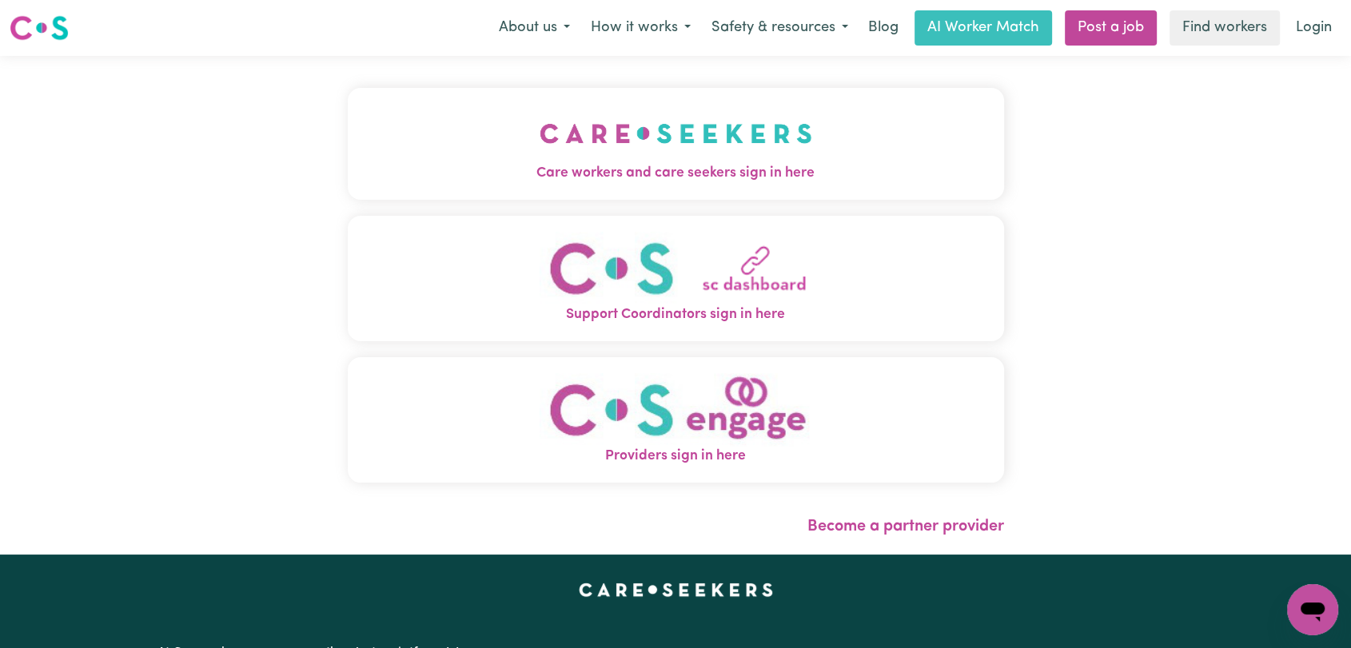
drag, startPoint x: 472, startPoint y: 133, endPoint x: 484, endPoint y: 141, distance: 14.4
click at [472, 133] on button "Care workers and care seekers sign in here" at bounding box center [676, 144] width 656 height 112
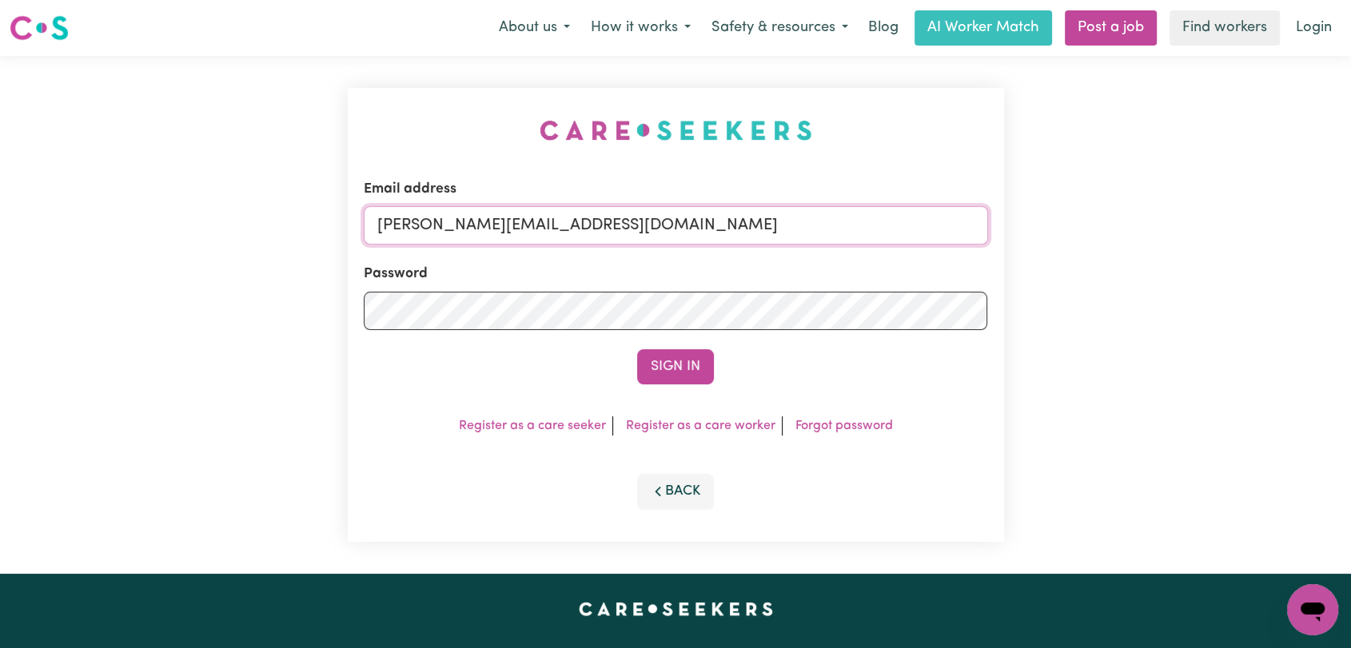
click at [747, 225] on input "[PERSON_NAME][EMAIL_ADDRESS][DOMAIN_NAME]" at bounding box center [676, 225] width 624 height 38
drag, startPoint x: 462, startPoint y: 221, endPoint x: 767, endPoint y: 225, distance: 304.6
click at [767, 225] on input "Superuser~[EMAIL_ADDRESS][DOMAIN_NAME]" at bounding box center [676, 225] width 624 height 38
type input "Superuser~[EMAIL_ADDRESS][DOMAIN_NAME]"
click at [660, 373] on button "Sign In" at bounding box center [675, 366] width 77 height 35
